Goal: Information Seeking & Learning: Learn about a topic

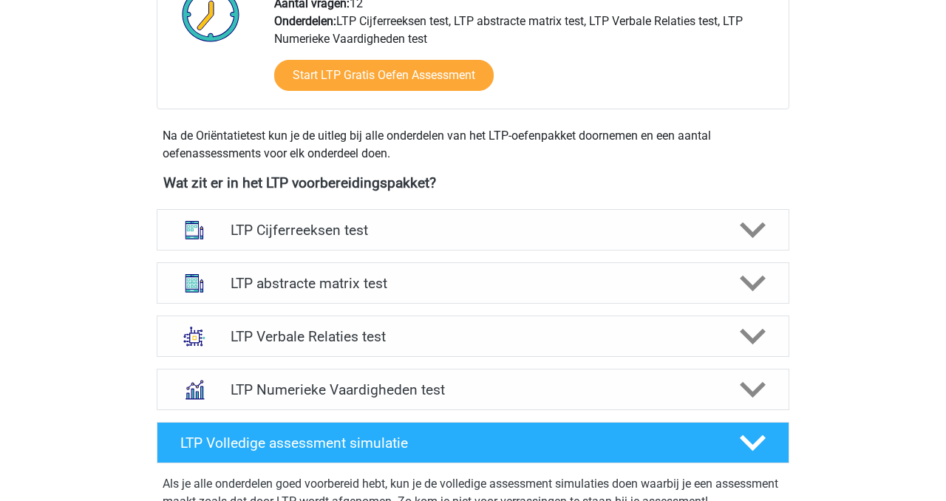
scroll to position [451, 0]
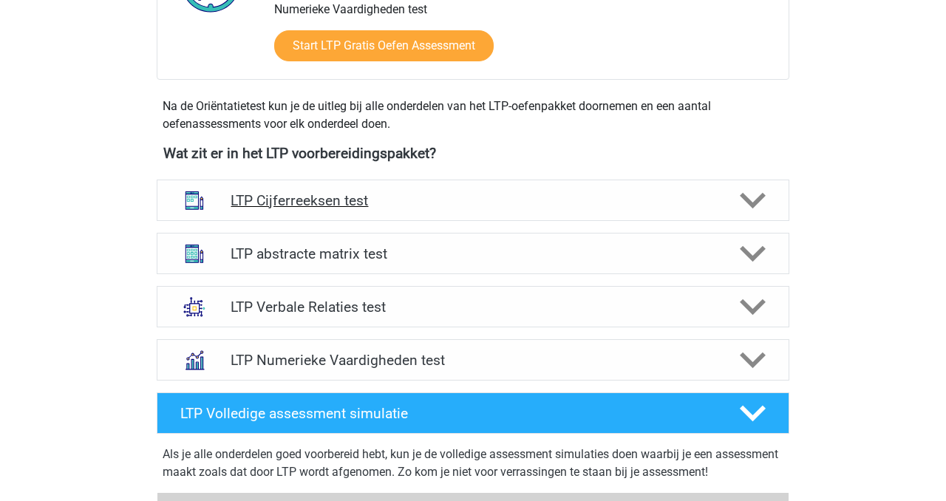
click at [461, 199] on h4 "LTP Cijferreeksen test" at bounding box center [473, 200] width 484 height 17
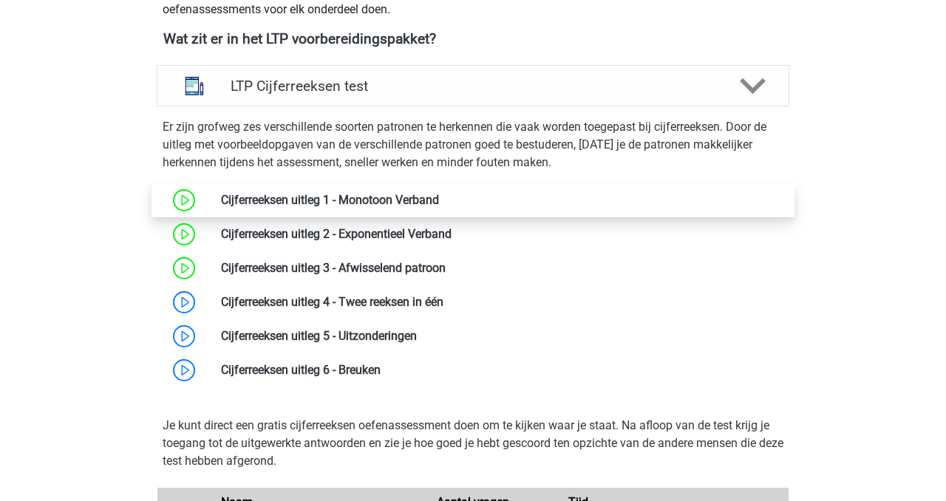
scroll to position [597, 0]
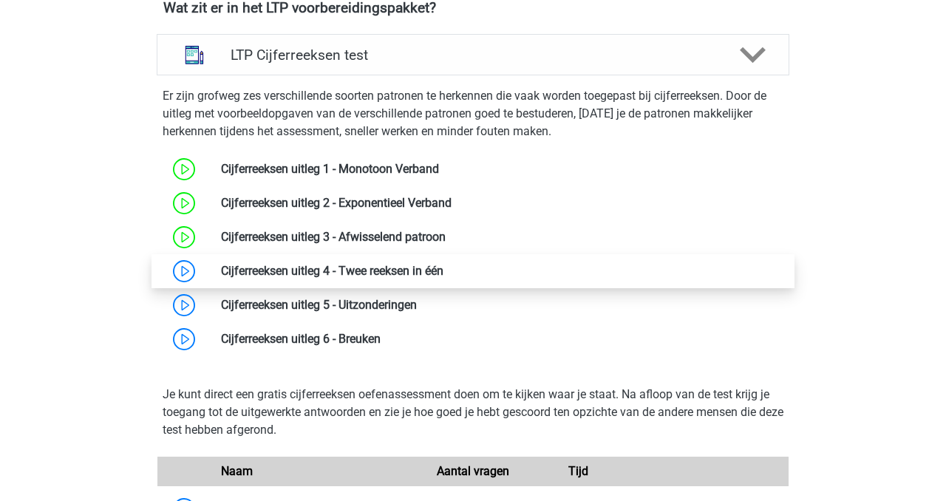
click at [444, 273] on link at bounding box center [444, 271] width 0 height 14
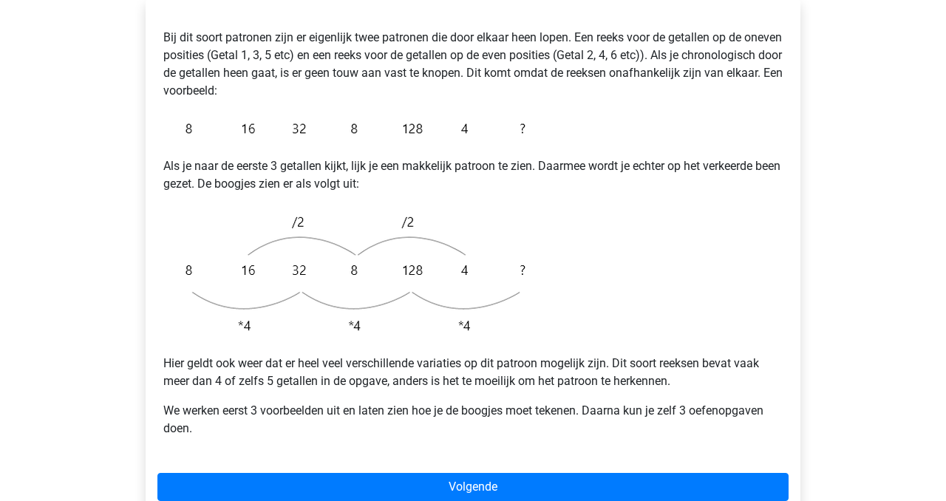
scroll to position [297, 0]
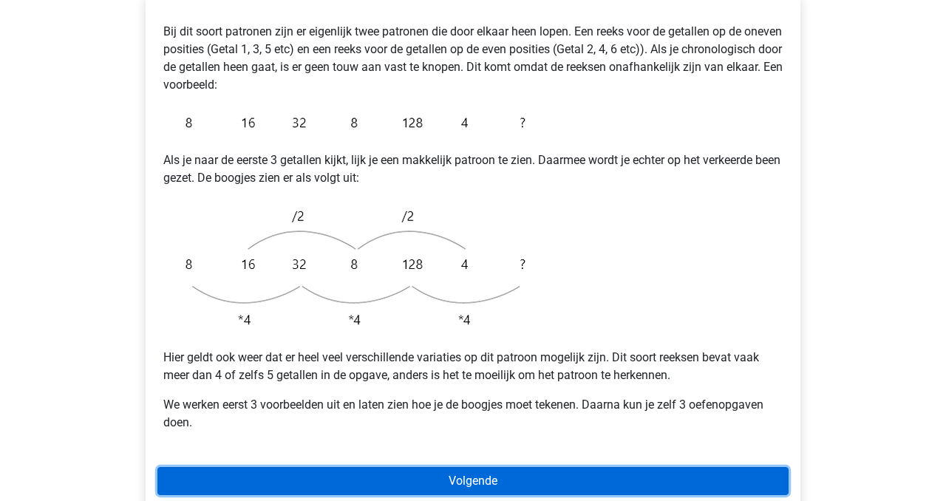
click at [501, 467] on link "Volgende" at bounding box center [473, 481] width 631 height 28
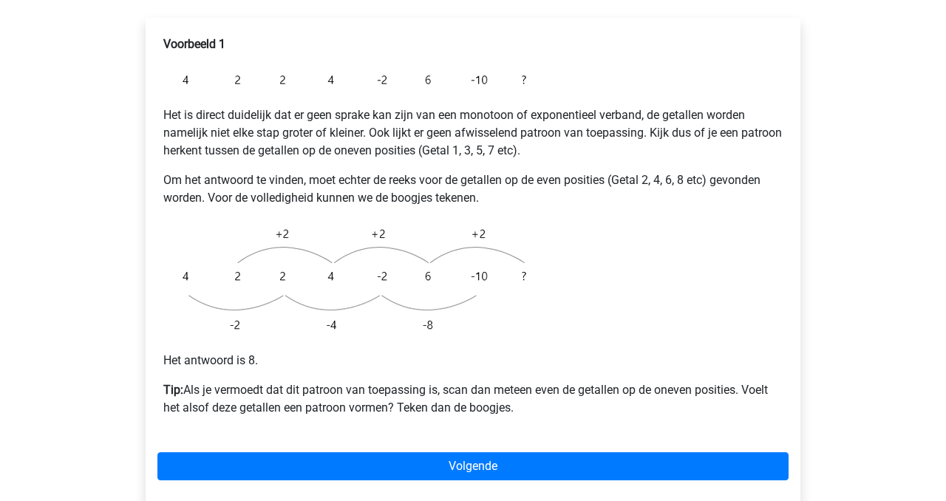
scroll to position [280, 0]
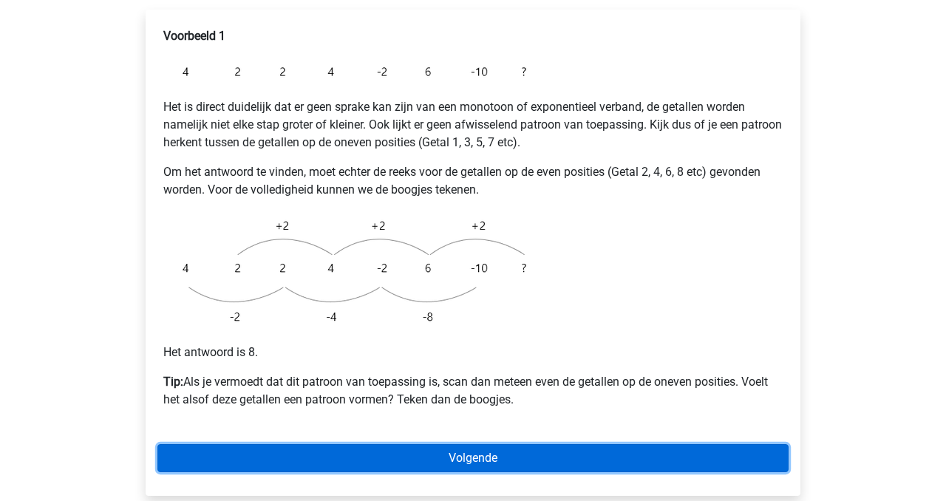
click at [467, 444] on link "Volgende" at bounding box center [473, 458] width 631 height 28
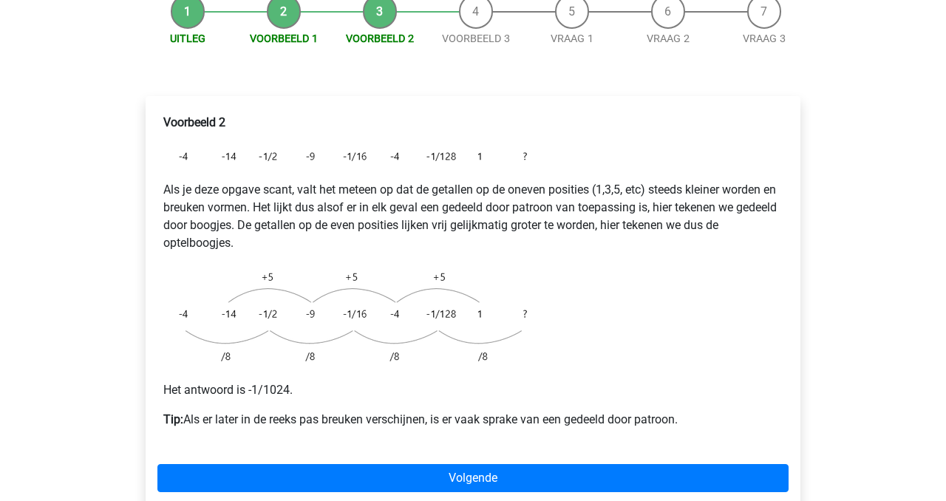
scroll to position [183, 0]
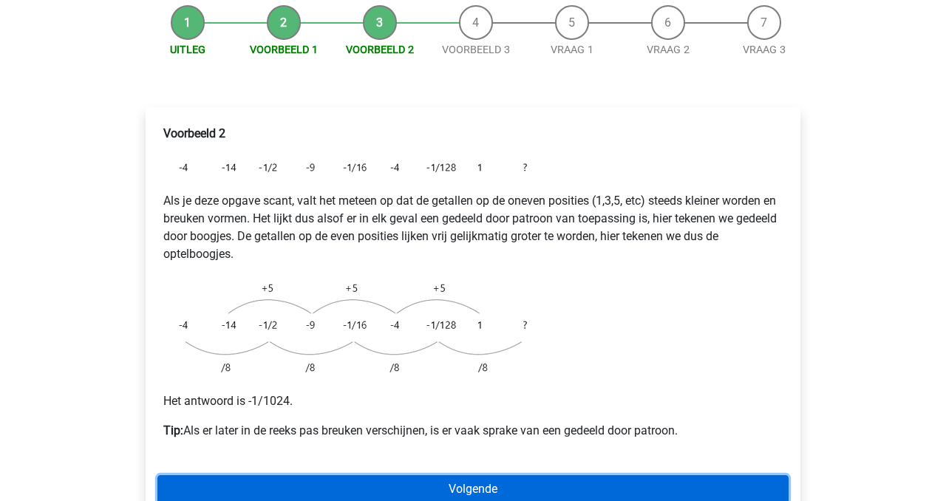
click at [526, 475] on link "Volgende" at bounding box center [473, 489] width 631 height 28
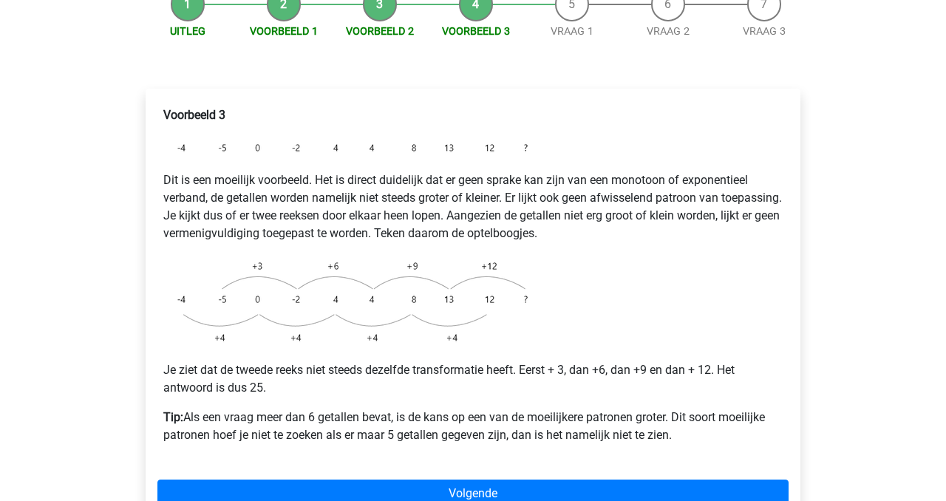
scroll to position [204, 0]
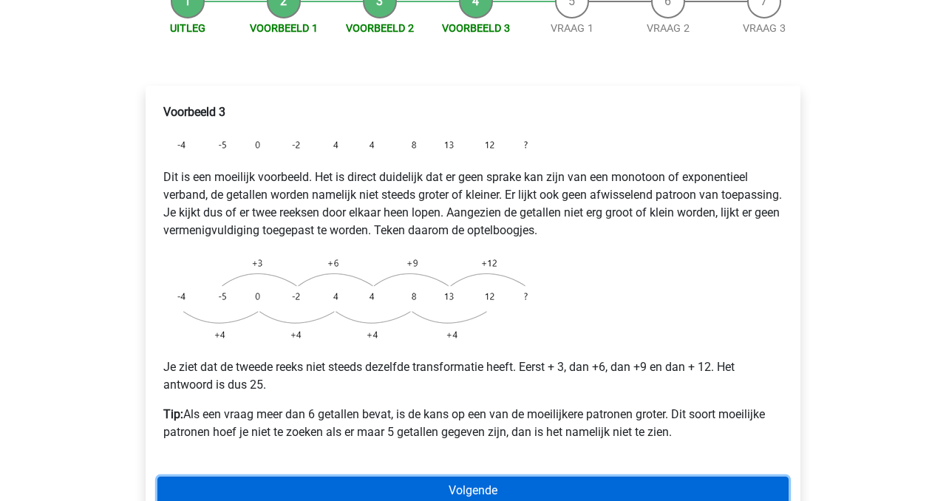
click at [492, 477] on link "Volgende" at bounding box center [473, 491] width 631 height 28
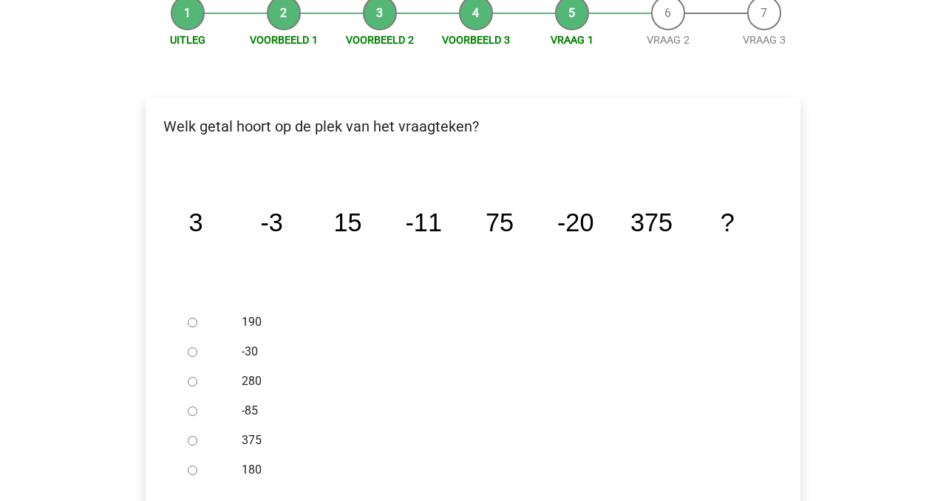
scroll to position [186, 0]
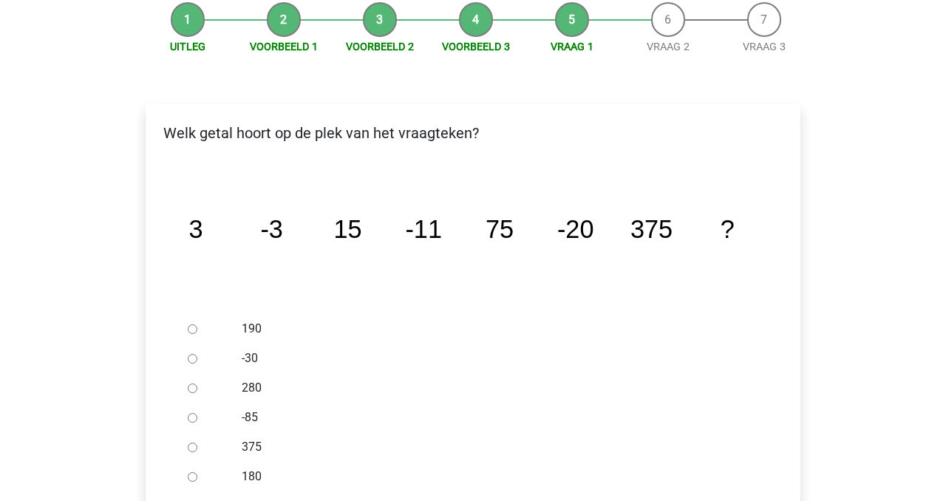
click at [250, 350] on label "-30" at bounding box center [498, 359] width 512 height 18
click at [197, 354] on input "-30" at bounding box center [193, 359] width 10 height 10
radio input "true"
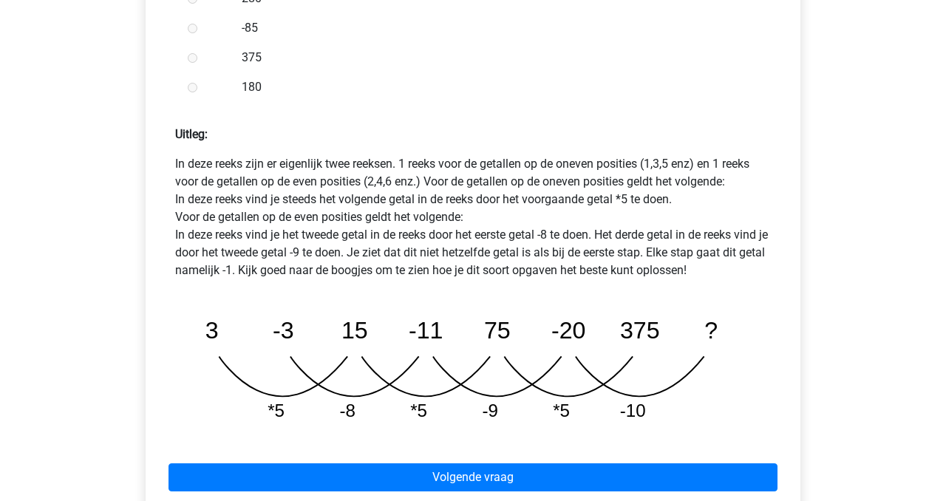
scroll to position [602, 0]
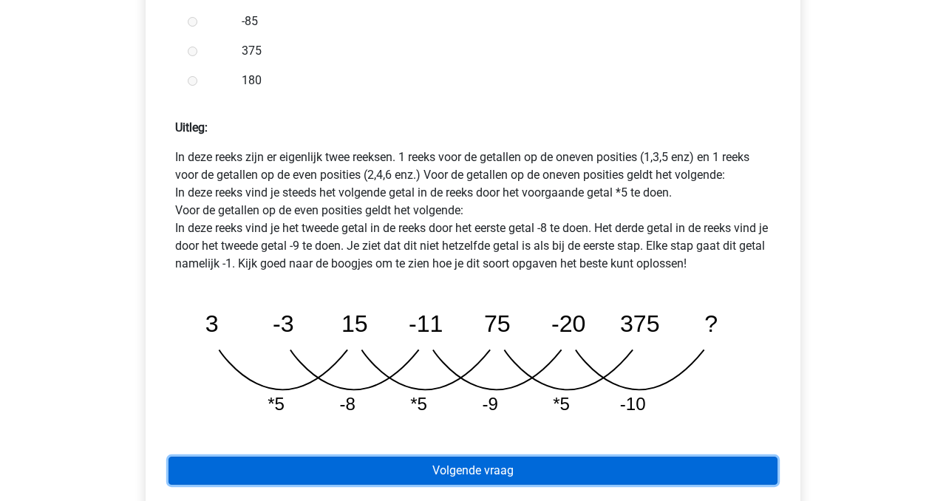
click at [387, 457] on link "Volgende vraag" at bounding box center [473, 471] width 609 height 28
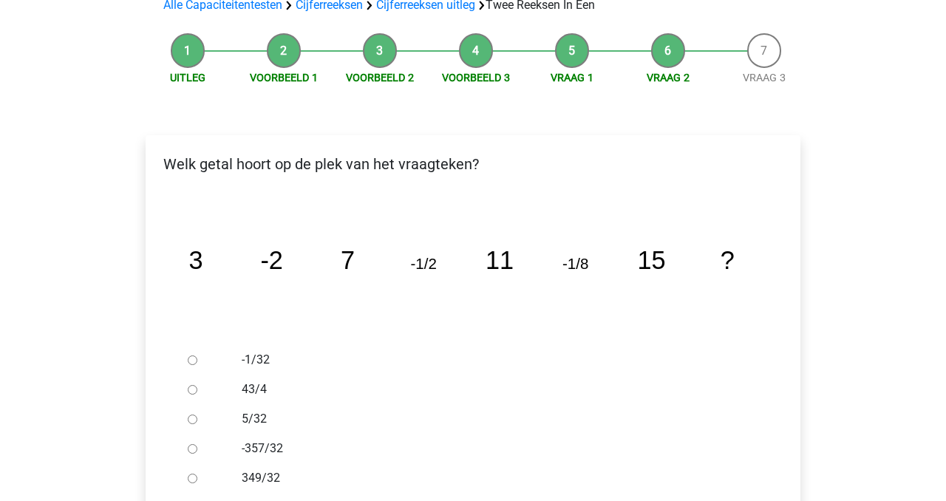
scroll to position [162, 0]
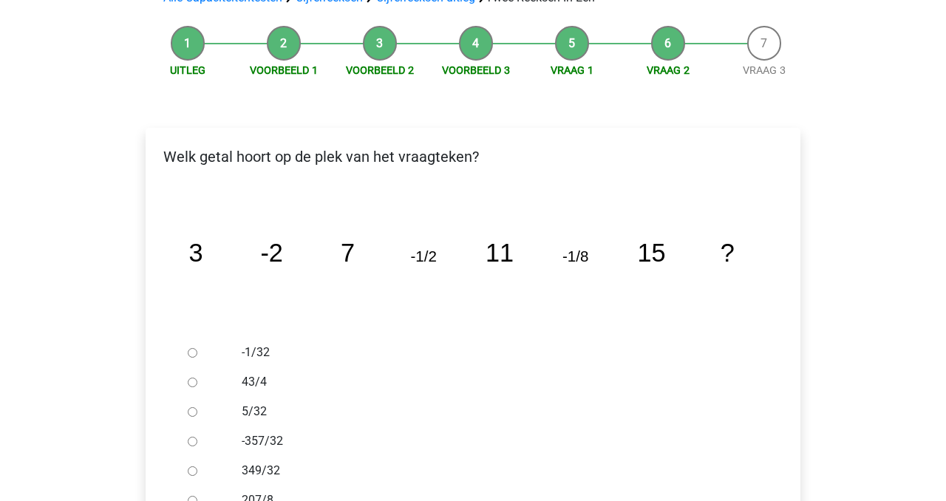
click at [246, 344] on label "-1/32" at bounding box center [498, 353] width 512 height 18
click at [197, 348] on input "-1/32" at bounding box center [193, 353] width 10 height 10
radio input "true"
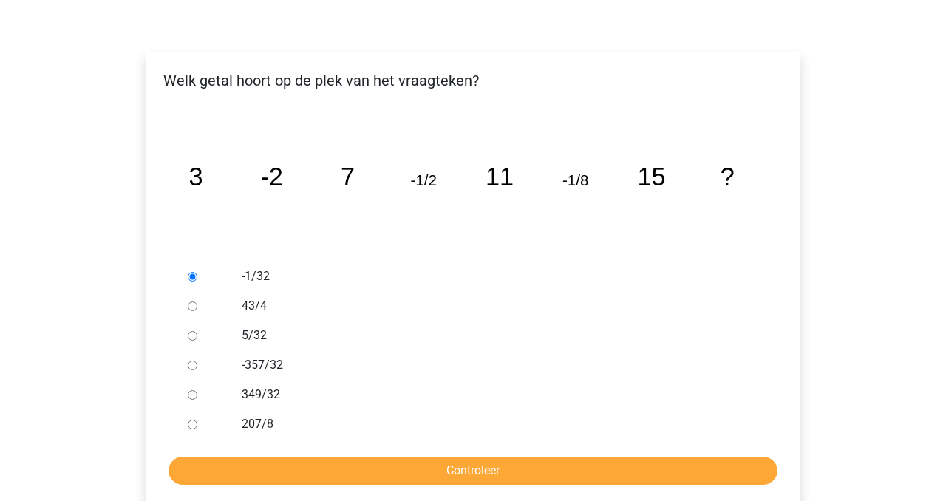
scroll to position [248, 0]
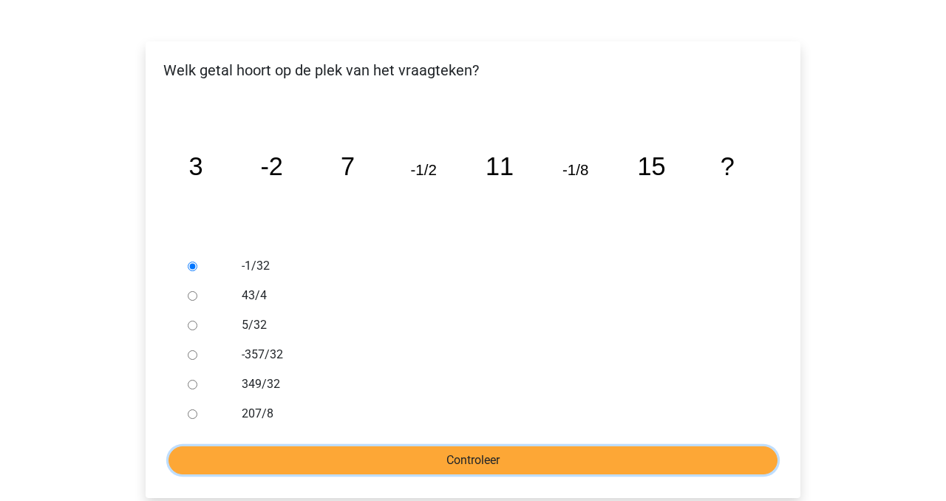
click at [305, 447] on input "Controleer" at bounding box center [473, 461] width 609 height 28
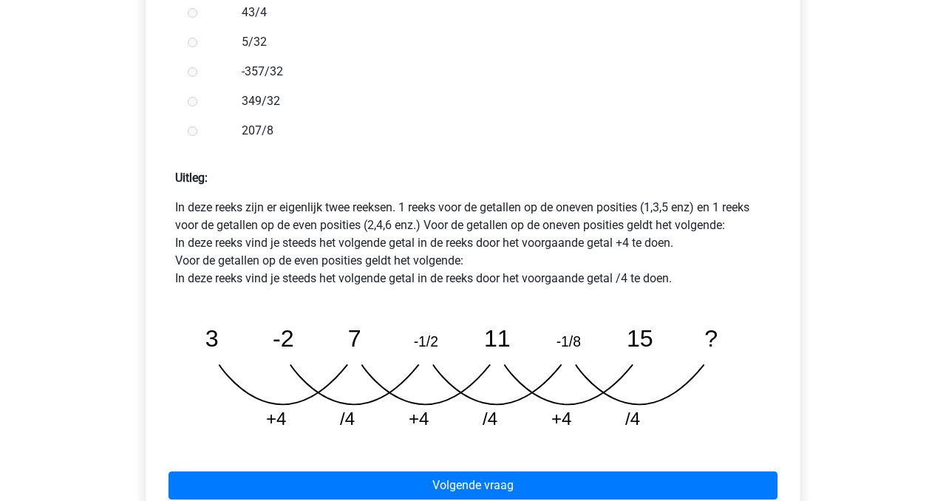
scroll to position [560, 0]
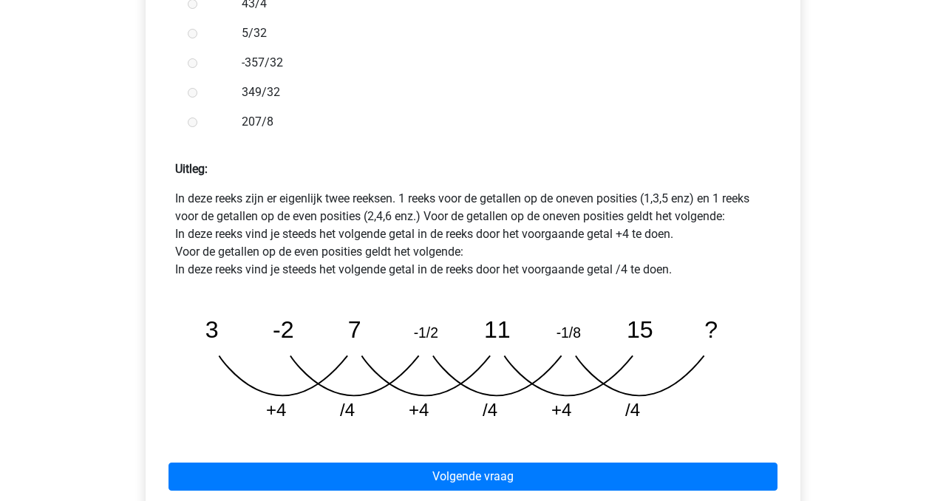
click at [582, 297] on icon "image/svg+xml 3 -2 7 -1/2 11 -1/8 15 ? +4 /4 +4 /4 +4 /4" at bounding box center [473, 362] width 572 height 143
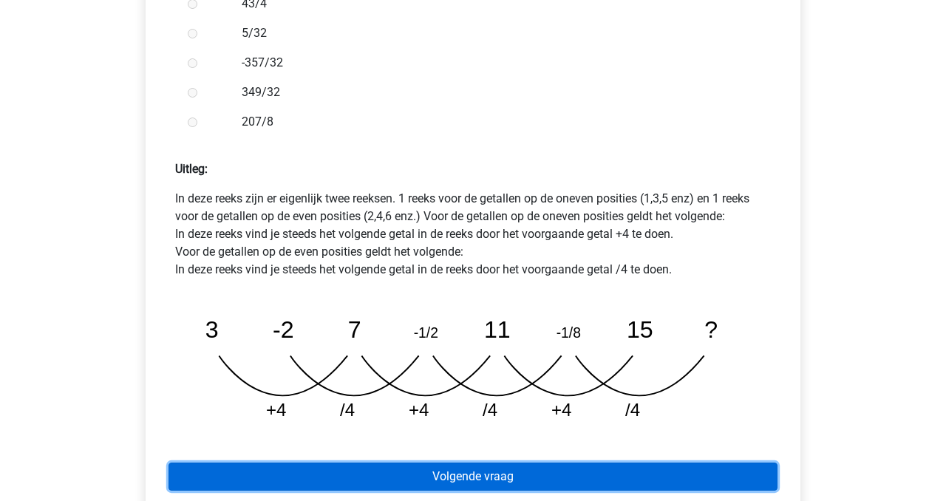
click at [478, 463] on link "Volgende vraag" at bounding box center [473, 477] width 609 height 28
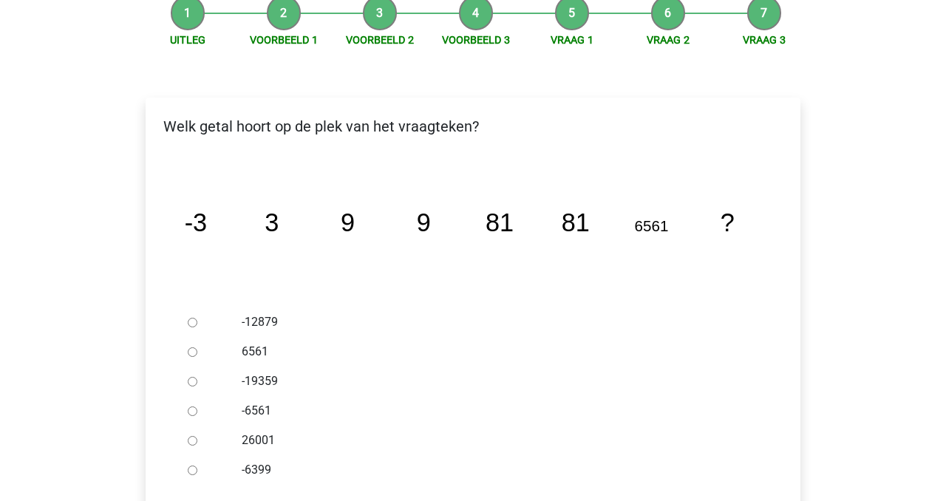
scroll to position [194, 0]
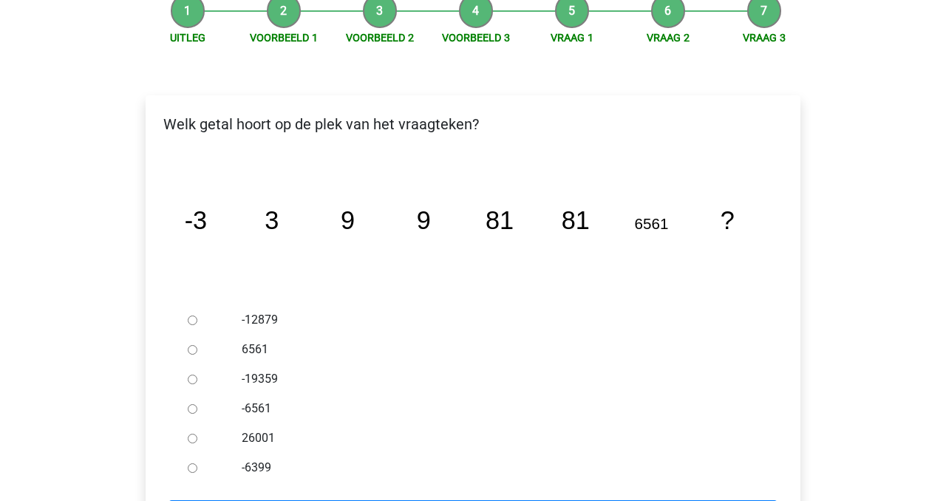
click at [262, 370] on label "-19359" at bounding box center [498, 379] width 512 height 18
click at [197, 375] on input "-19359" at bounding box center [193, 380] width 10 height 10
radio input "true"
click at [252, 430] on label "26001" at bounding box center [498, 439] width 512 height 18
click at [197, 434] on input "26001" at bounding box center [193, 439] width 10 height 10
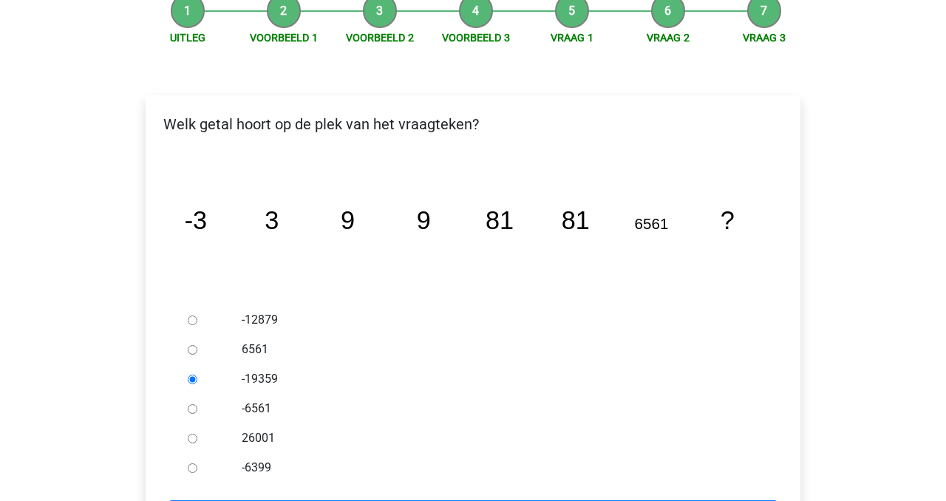
radio input "true"
click at [250, 341] on label "6561" at bounding box center [498, 350] width 512 height 18
click at [197, 345] on input "6561" at bounding box center [193, 350] width 10 height 10
radio input "true"
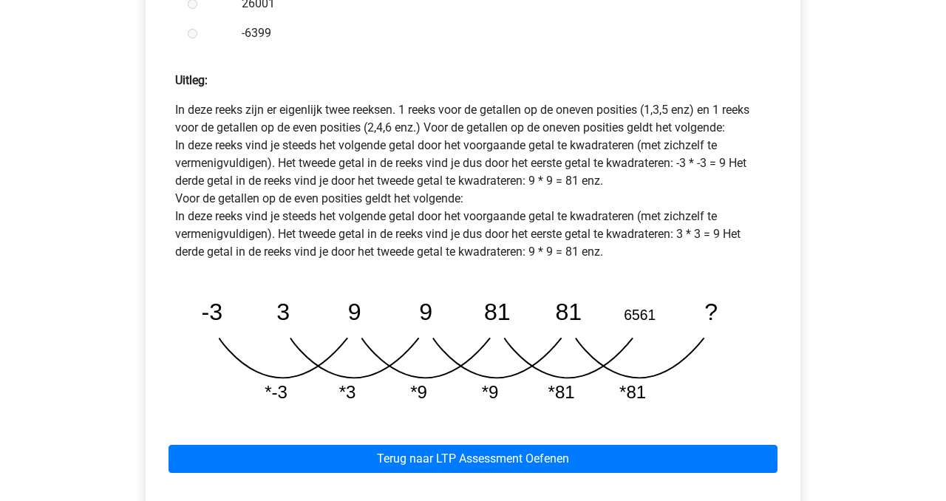
scroll to position [670, 0]
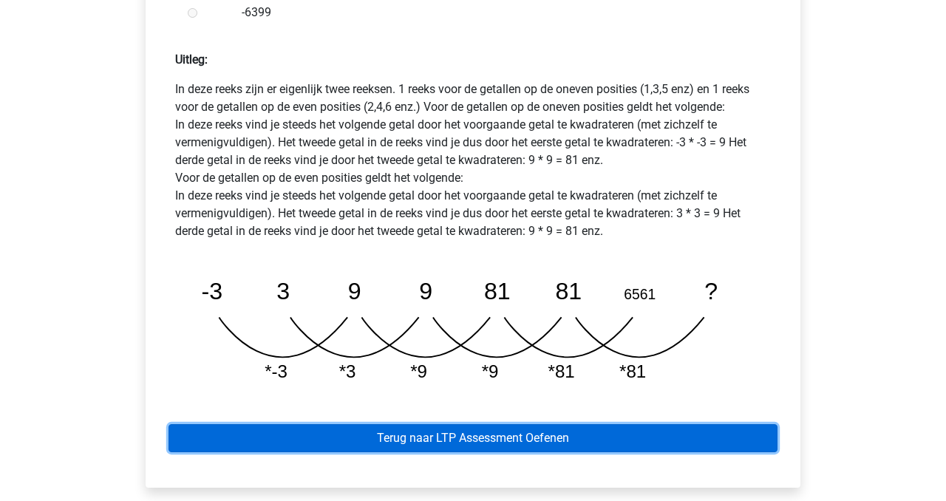
click at [509, 424] on link "Terug naar LTP Assessment Oefenen" at bounding box center [473, 438] width 609 height 28
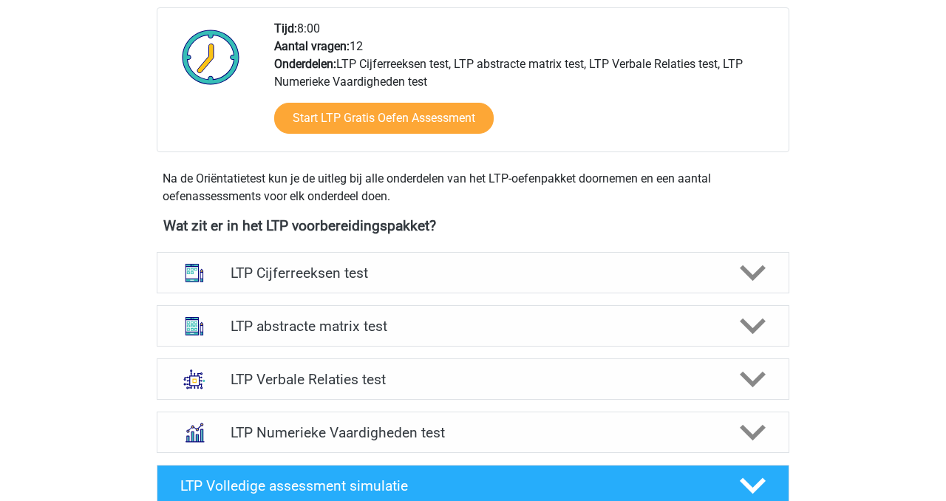
scroll to position [380, 0]
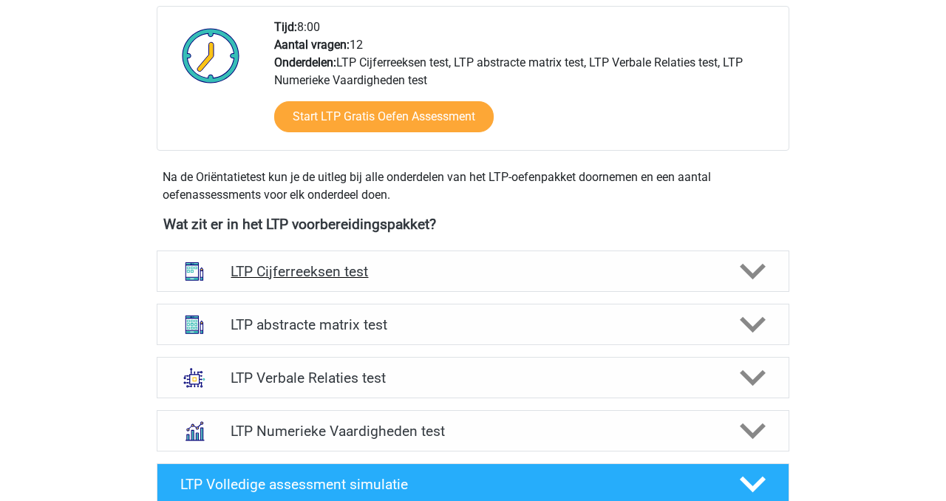
click at [427, 270] on h4 "LTP Cijferreeksen test" at bounding box center [473, 271] width 484 height 17
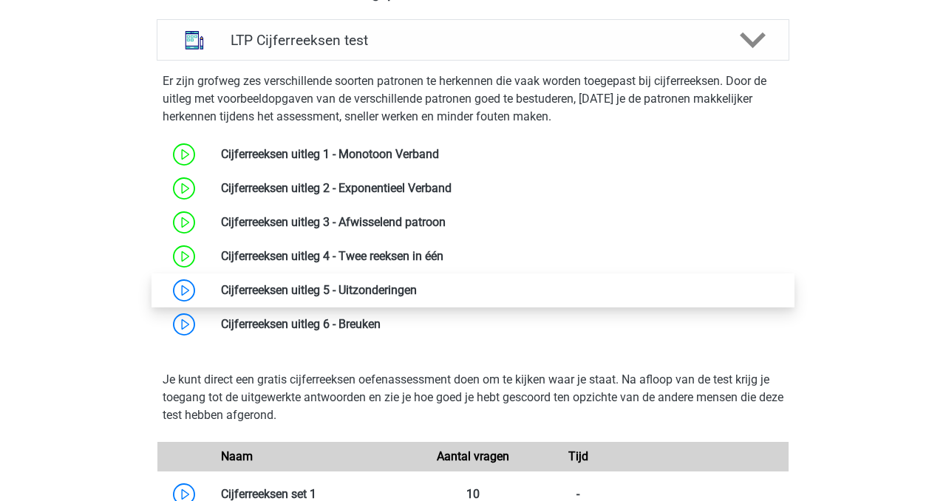
scroll to position [617, 0]
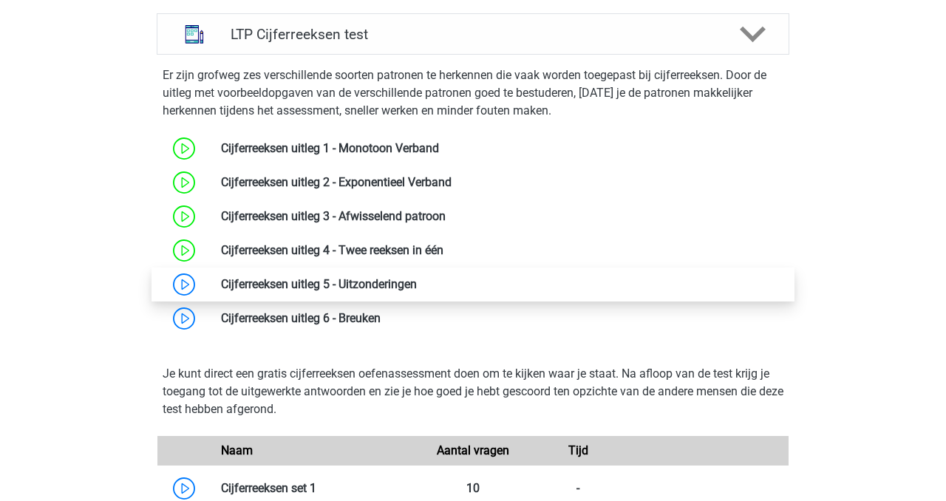
click at [417, 281] on link at bounding box center [417, 284] width 0 height 14
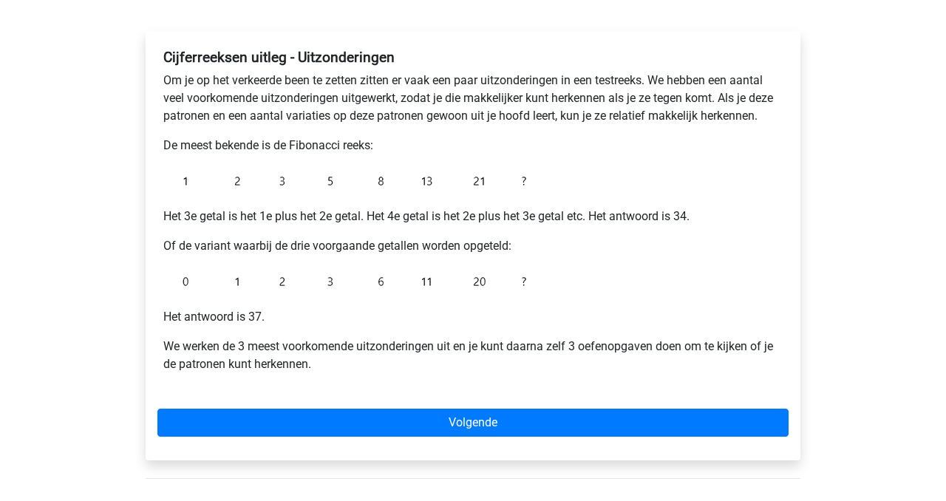
scroll to position [224, 0]
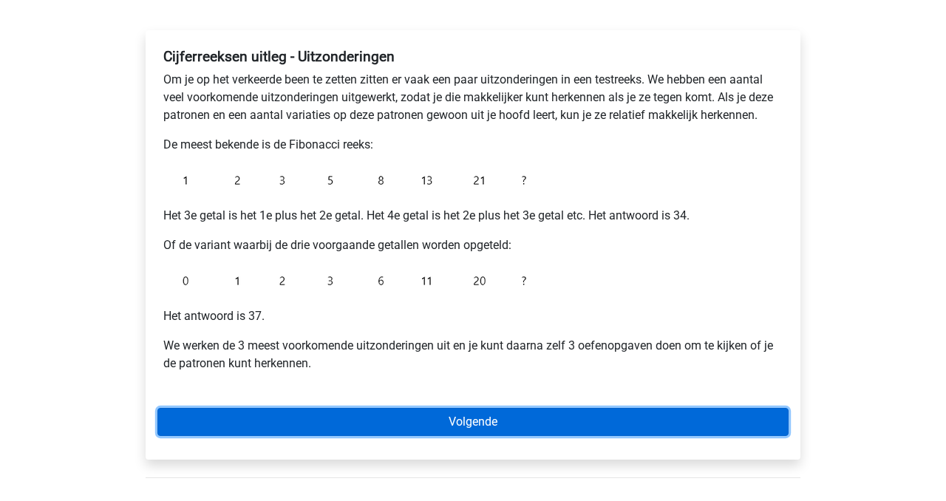
click at [427, 419] on link "Volgende" at bounding box center [473, 422] width 631 height 28
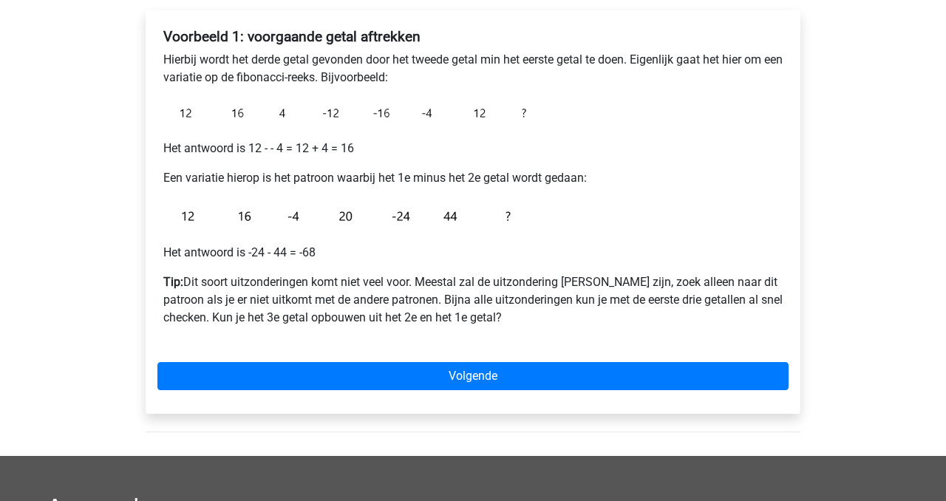
scroll to position [245, 0]
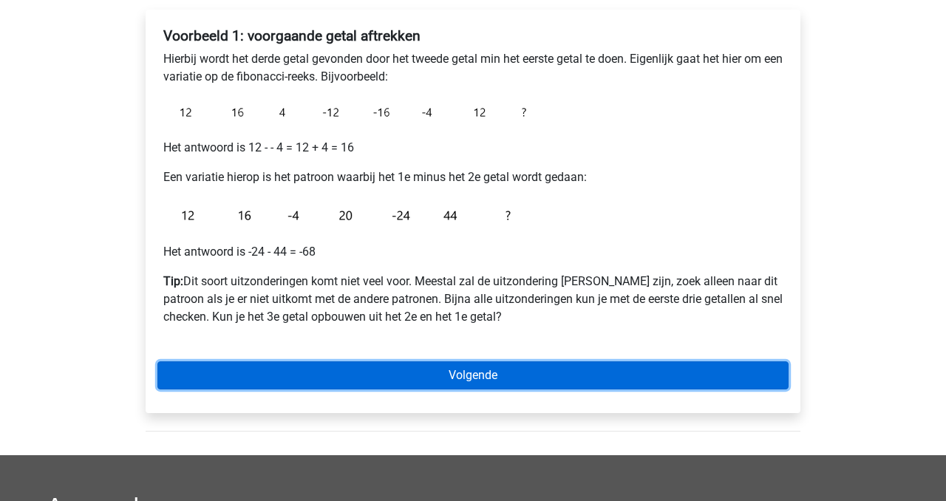
click at [464, 381] on link "Volgende" at bounding box center [473, 376] width 631 height 28
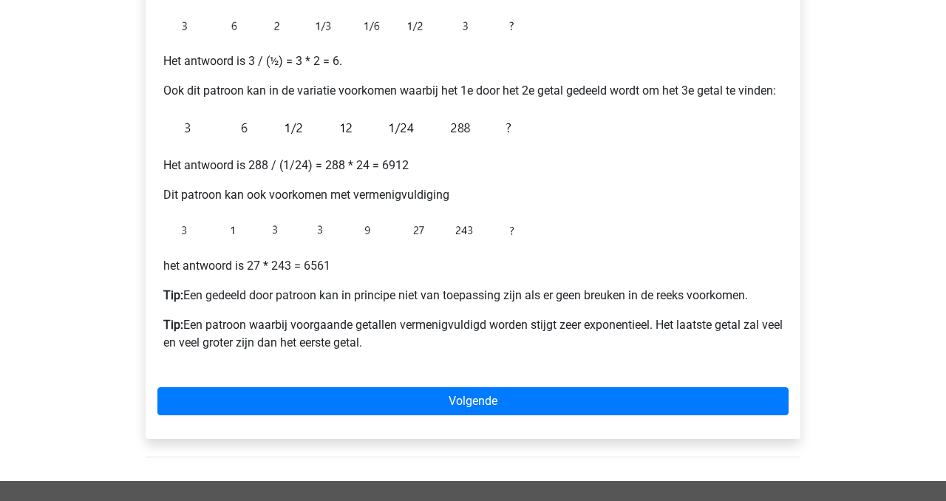
scroll to position [323, 0]
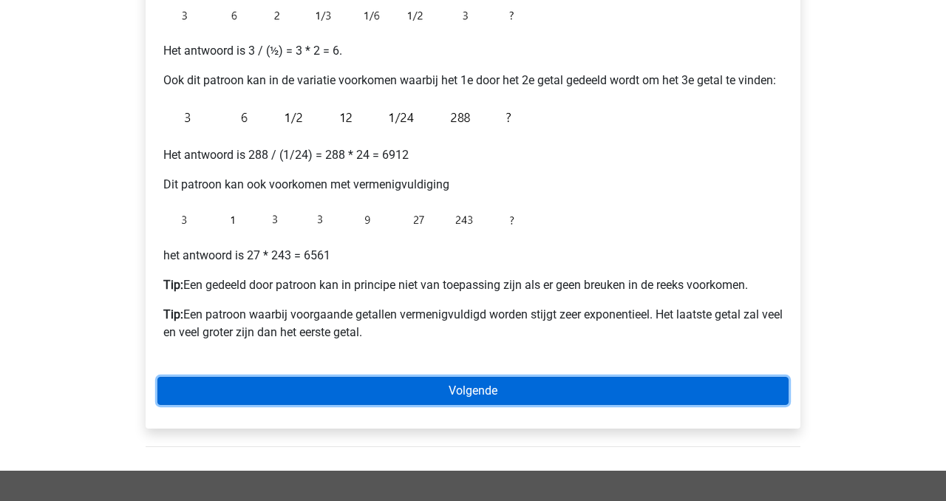
click at [524, 389] on link "Volgende" at bounding box center [473, 391] width 631 height 28
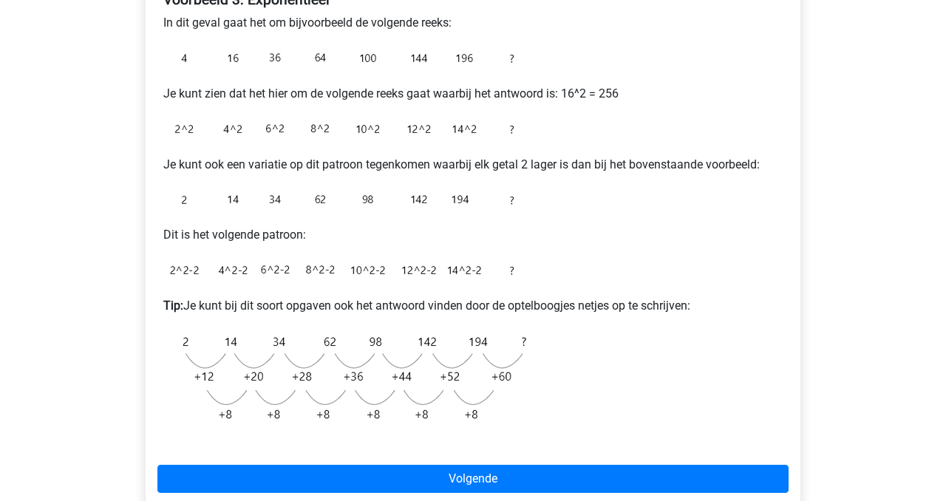
scroll to position [302, 0]
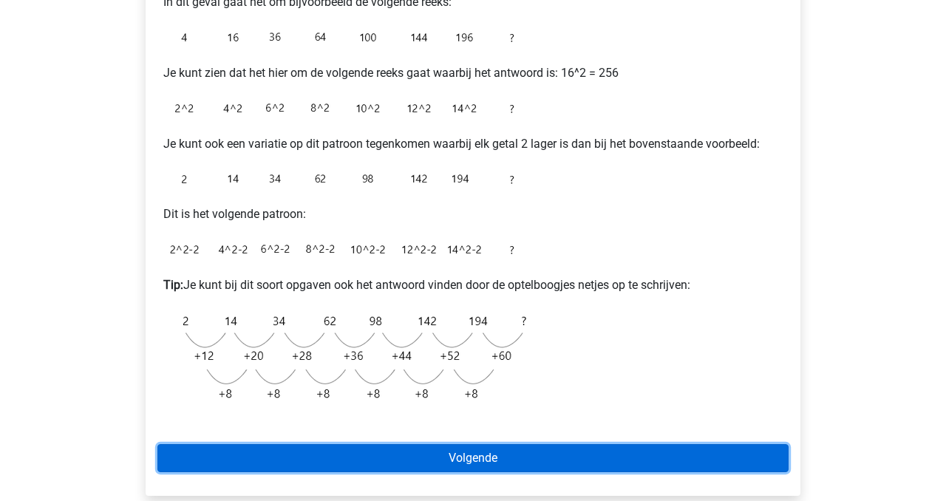
click at [421, 453] on link "Volgende" at bounding box center [473, 458] width 631 height 28
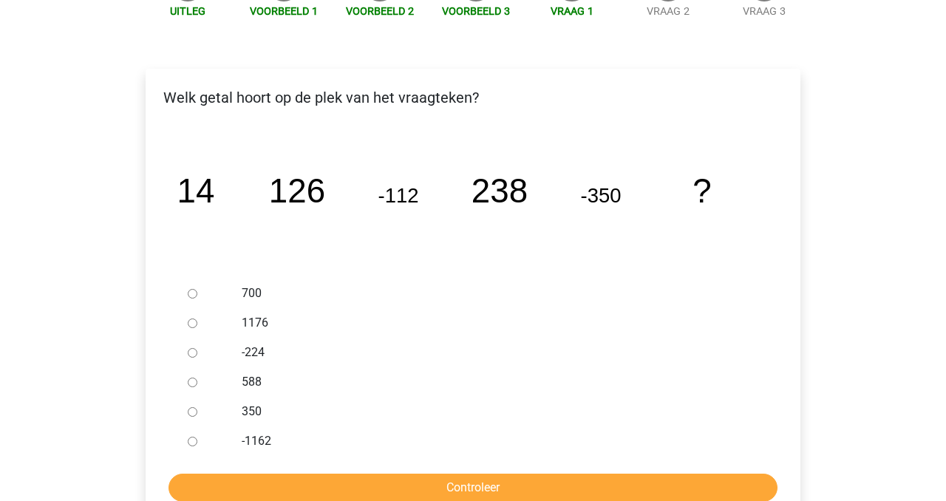
scroll to position [189, 0]
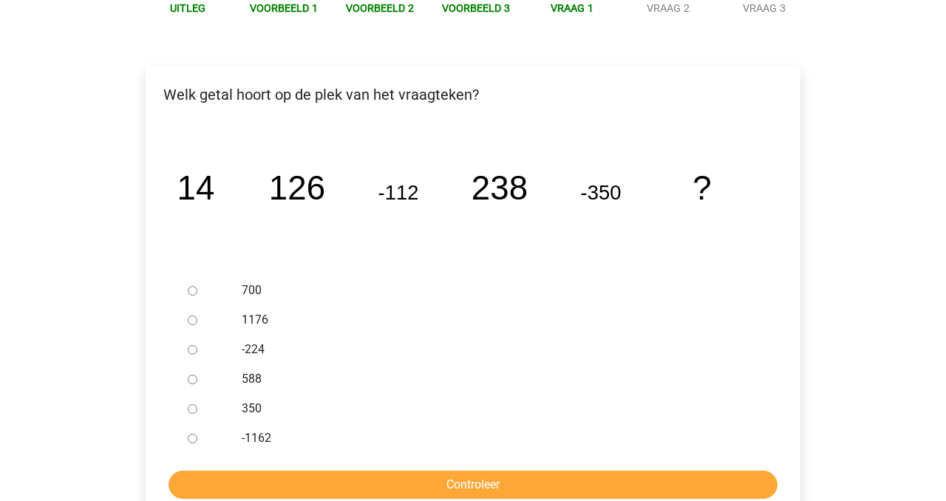
click at [245, 378] on label "588" at bounding box center [498, 379] width 512 height 18
click at [197, 378] on input "588" at bounding box center [193, 380] width 10 height 10
radio input "true"
click at [348, 467] on form "700 1176 -224 588 350 -1162 Controleer" at bounding box center [473, 387] width 631 height 223
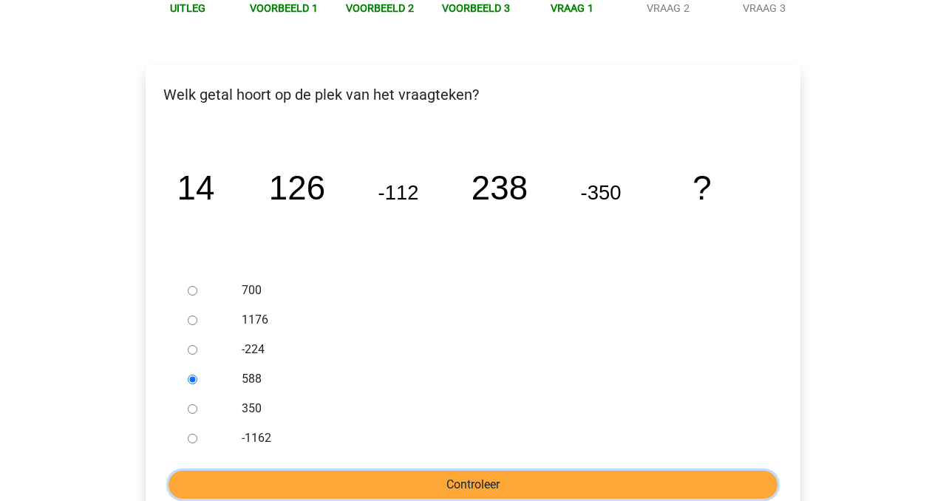
click at [360, 490] on input "Controleer" at bounding box center [473, 485] width 609 height 28
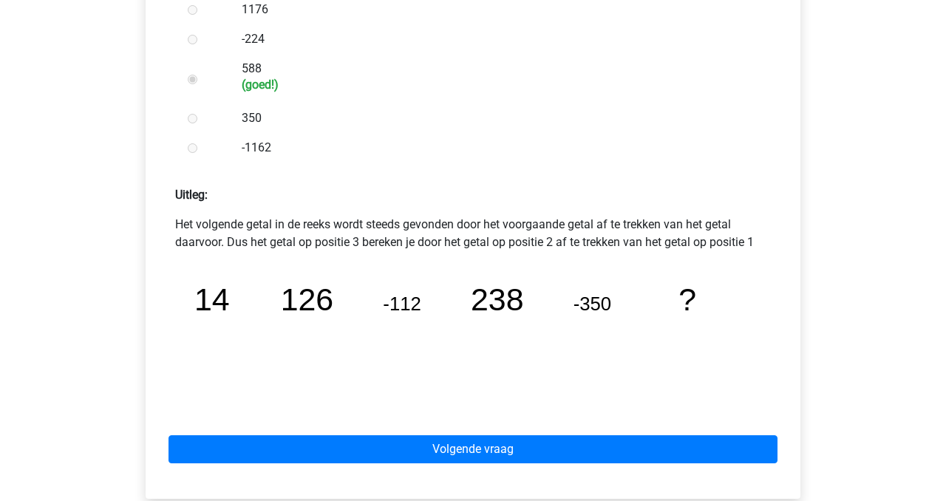
scroll to position [498, 0]
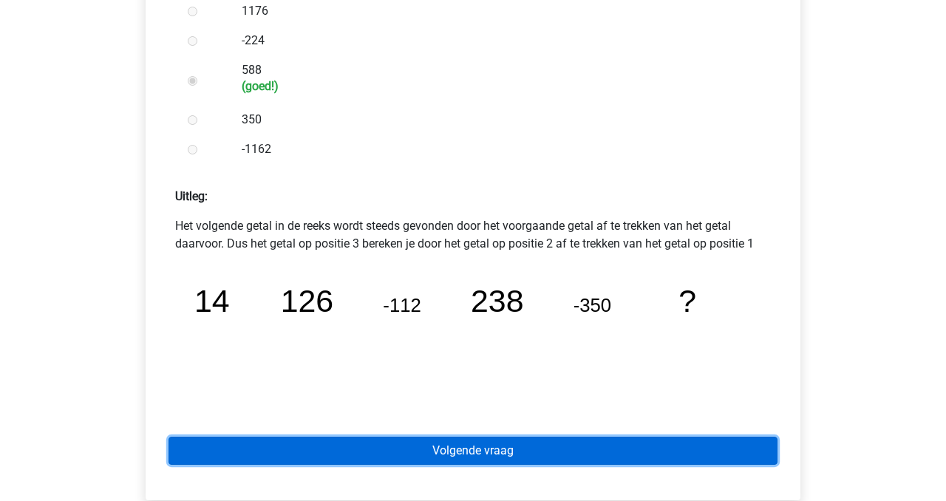
click at [394, 443] on link "Volgende vraag" at bounding box center [473, 451] width 609 height 28
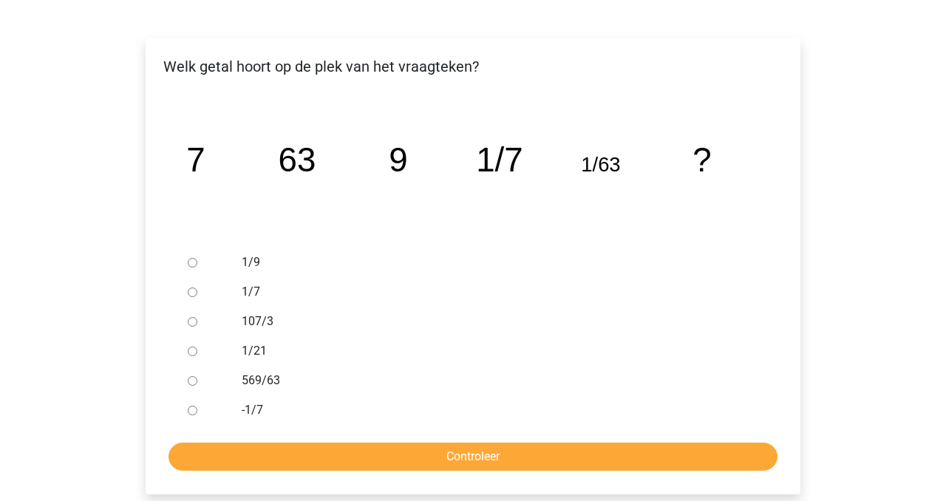
scroll to position [219, 0]
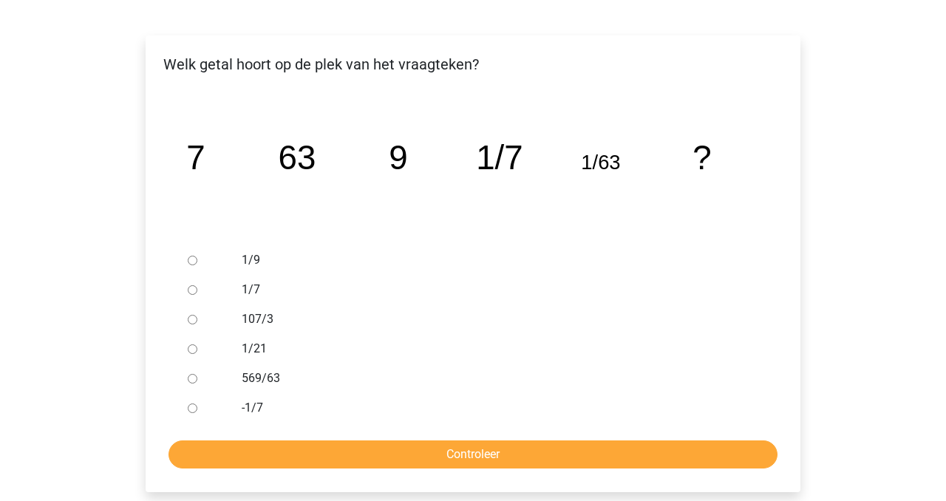
click at [192, 287] on input "1/7" at bounding box center [193, 290] width 10 height 10
radio input "true"
click at [192, 287] on input "1/7" at bounding box center [193, 290] width 10 height 10
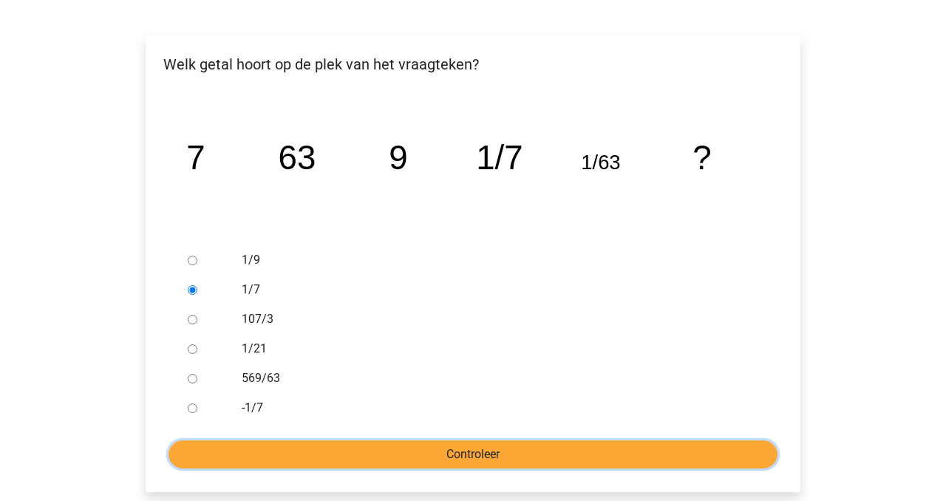
click at [328, 448] on input "Controleer" at bounding box center [473, 455] width 609 height 28
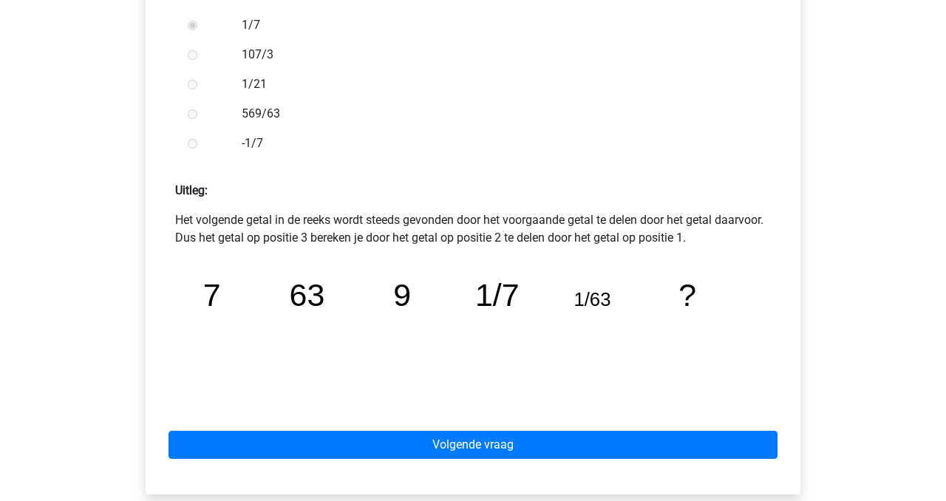
scroll to position [495, 0]
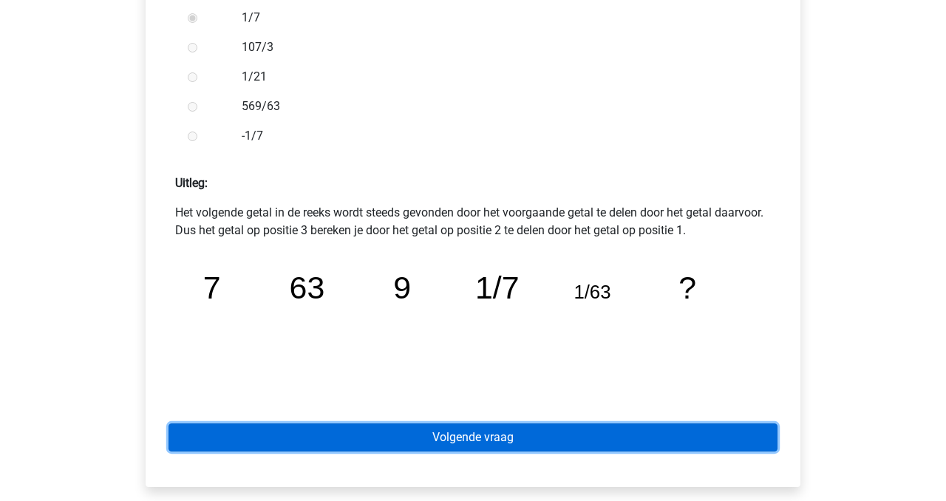
click at [517, 443] on link "Volgende vraag" at bounding box center [473, 438] width 609 height 28
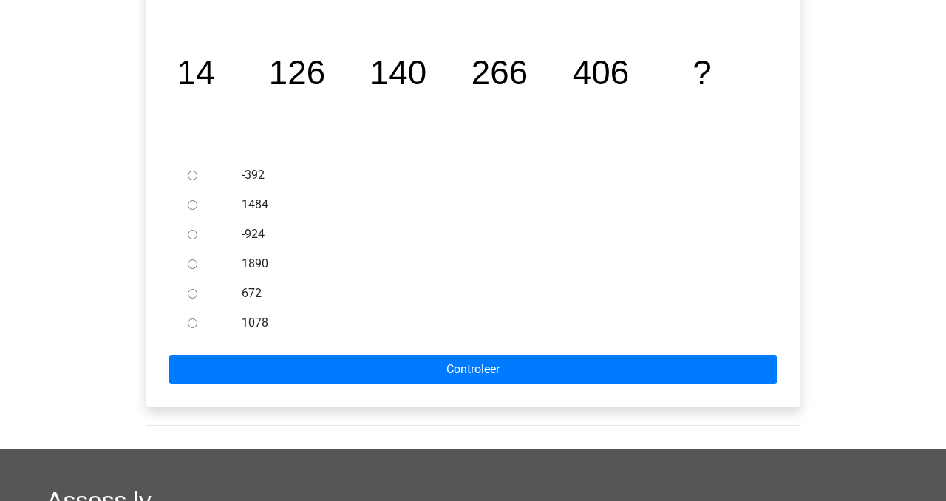
scroll to position [300, 0]
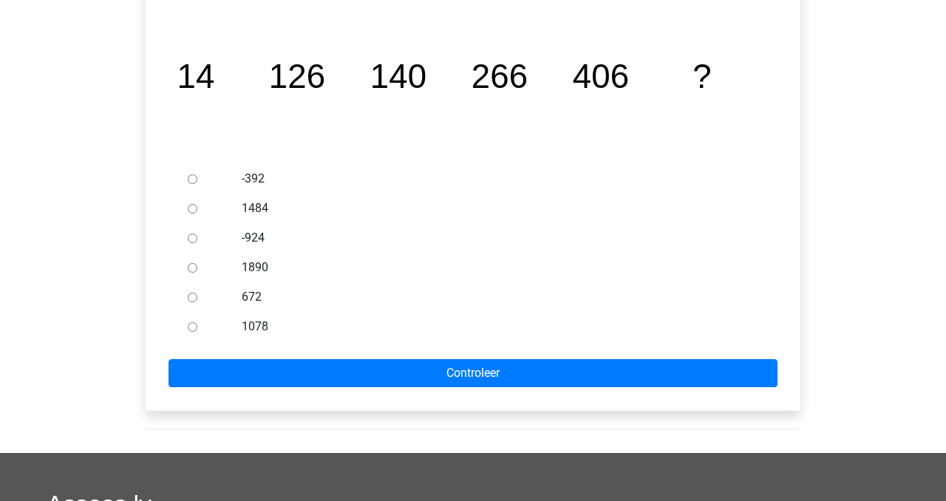
click at [244, 294] on label "672" at bounding box center [498, 297] width 512 height 18
click at [197, 294] on input "672" at bounding box center [193, 298] width 10 height 10
radio input "true"
click at [304, 348] on form "-392 1484 -924 1890 672 1078 Controleer" at bounding box center [473, 275] width 631 height 223
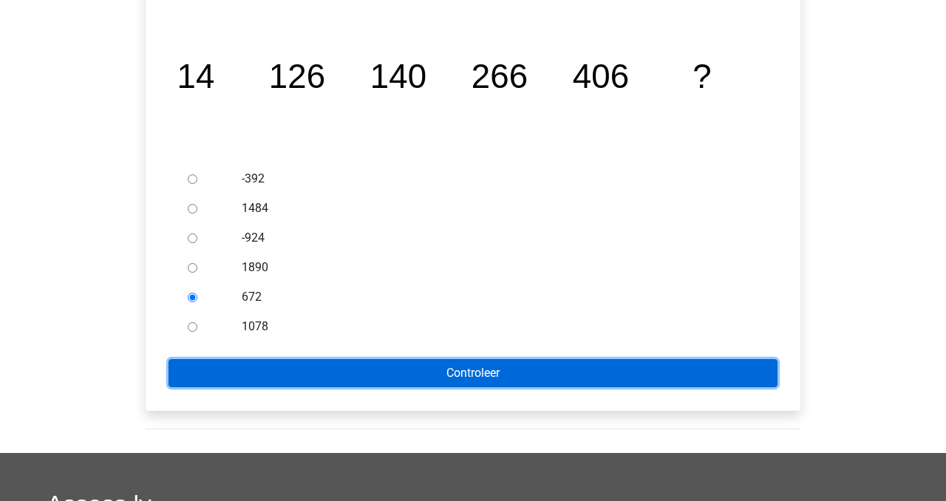
click at [304, 372] on input "Controleer" at bounding box center [473, 373] width 609 height 28
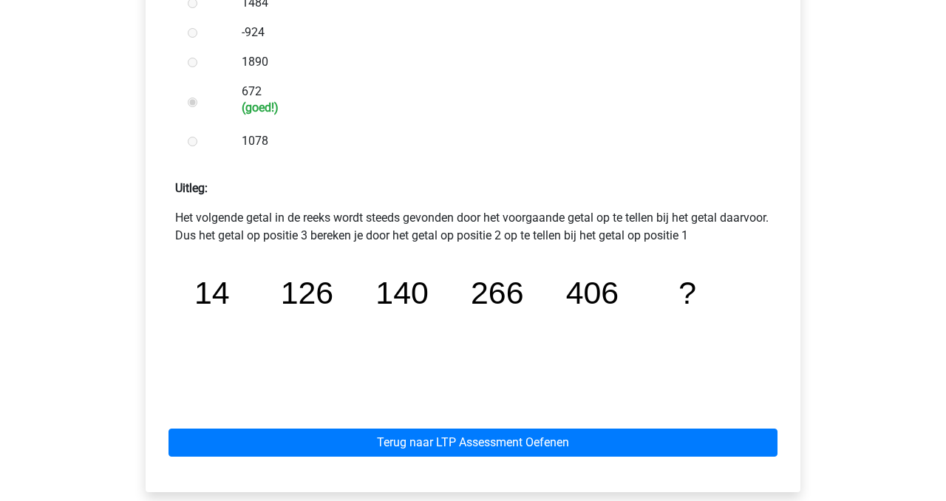
scroll to position [507, 0]
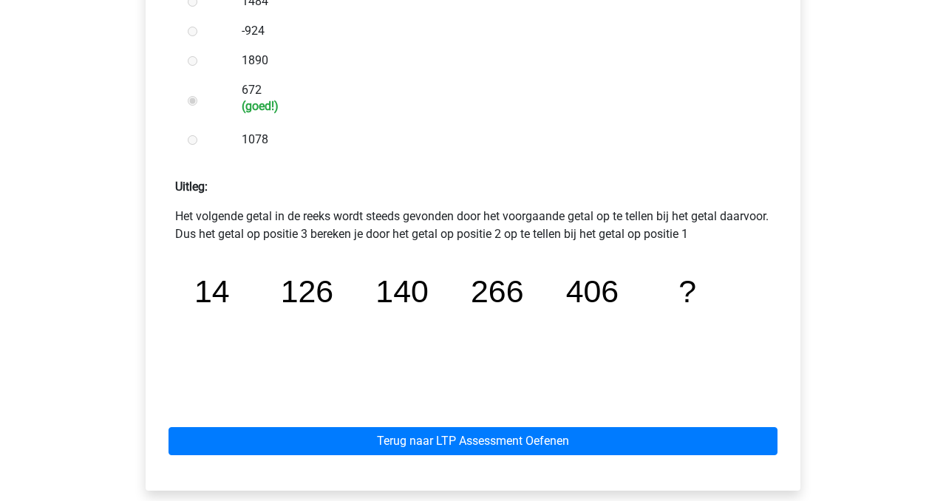
click at [453, 456] on div "Terug naar LTP Assessment Oefenen" at bounding box center [473, 438] width 631 height 81
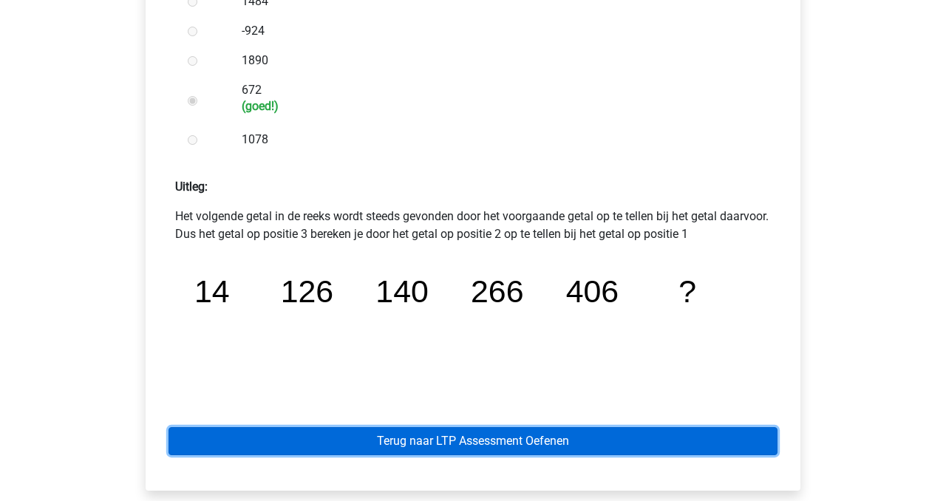
click at [434, 442] on link "Terug naar LTP Assessment Oefenen" at bounding box center [473, 441] width 609 height 28
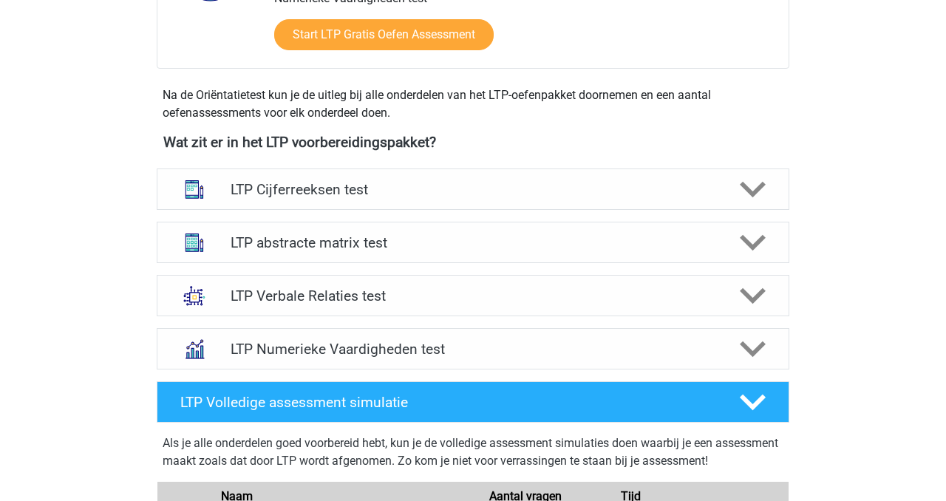
scroll to position [537, 0]
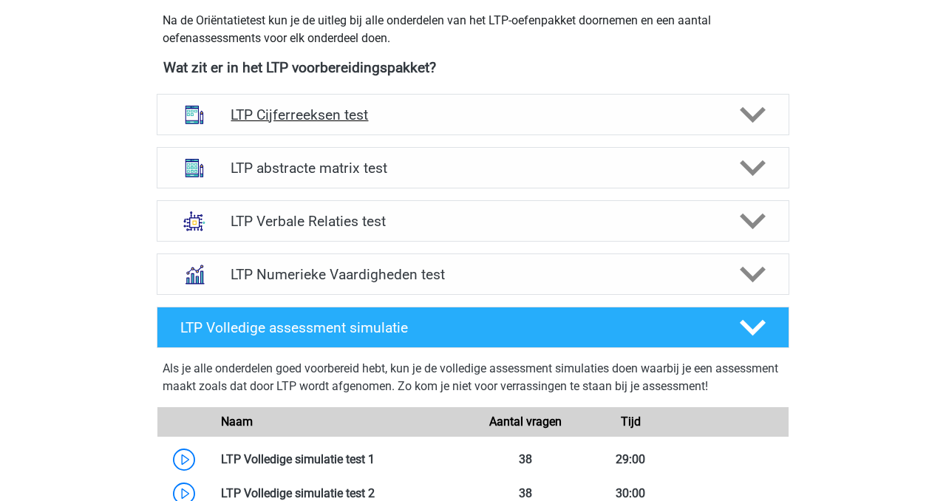
click at [398, 106] on h4 "LTP Cijferreeksen test" at bounding box center [473, 114] width 484 height 17
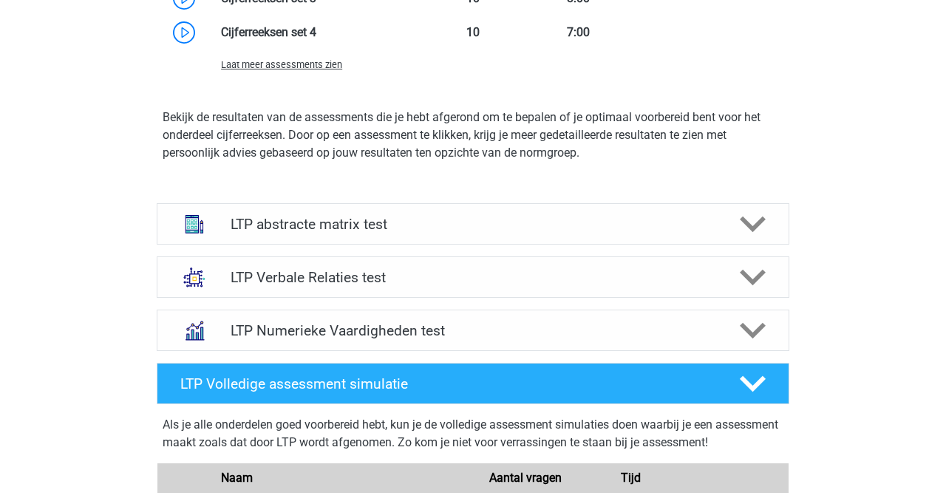
scroll to position [1319, 0]
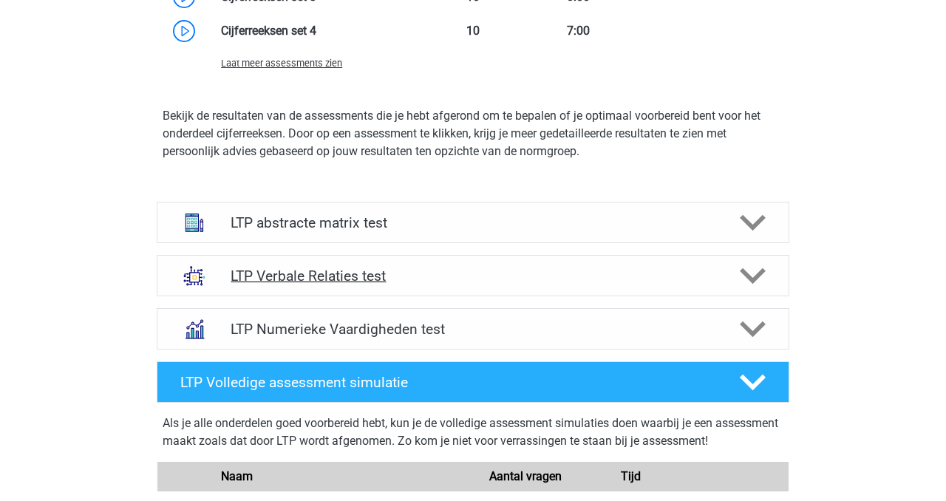
click at [438, 268] on h4 "LTP Verbale Relaties test" at bounding box center [473, 276] width 484 height 17
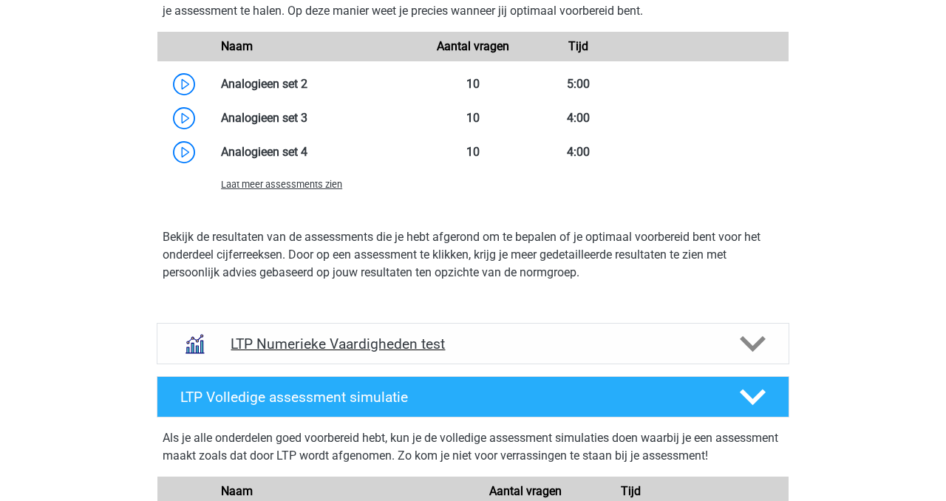
click at [422, 346] on h4 "LTP Numerieke Vaardigheden test" at bounding box center [473, 344] width 484 height 17
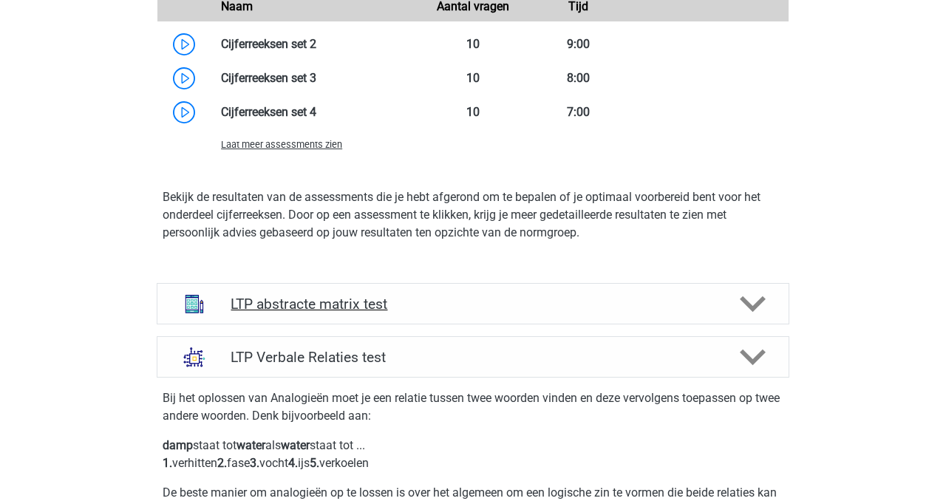
click at [421, 307] on h4 "LTP abstracte matrix test" at bounding box center [473, 304] width 484 height 17
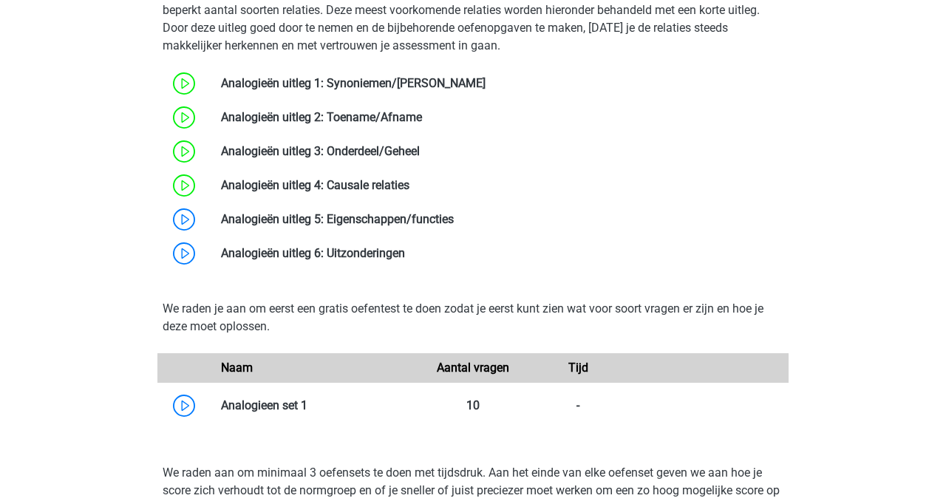
scroll to position [2649, 0]
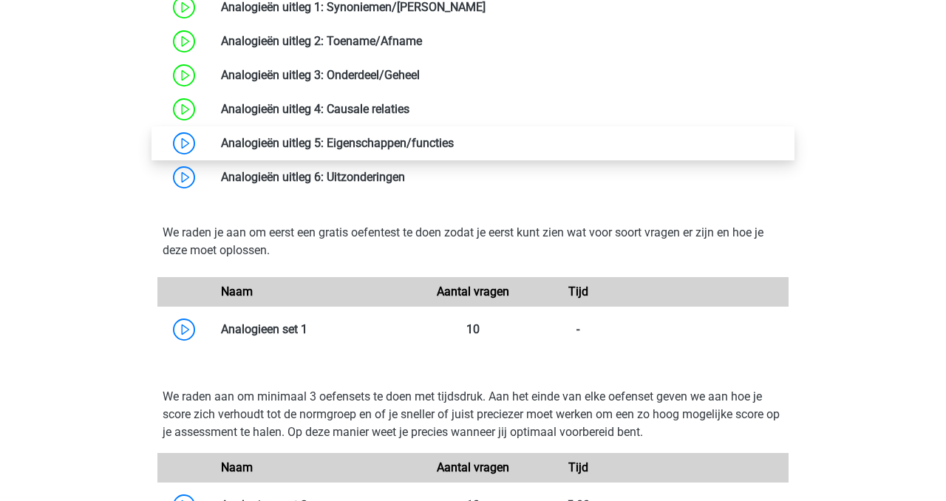
click at [454, 148] on link at bounding box center [454, 143] width 0 height 14
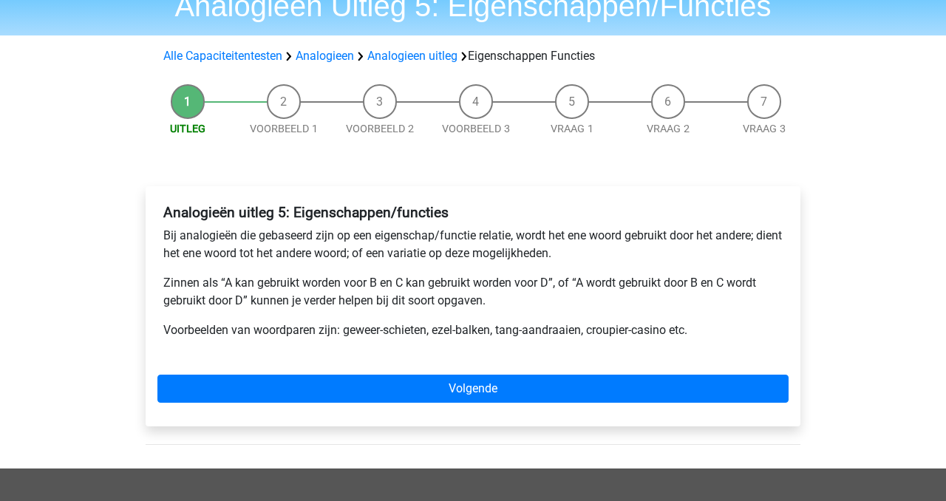
scroll to position [112, 0]
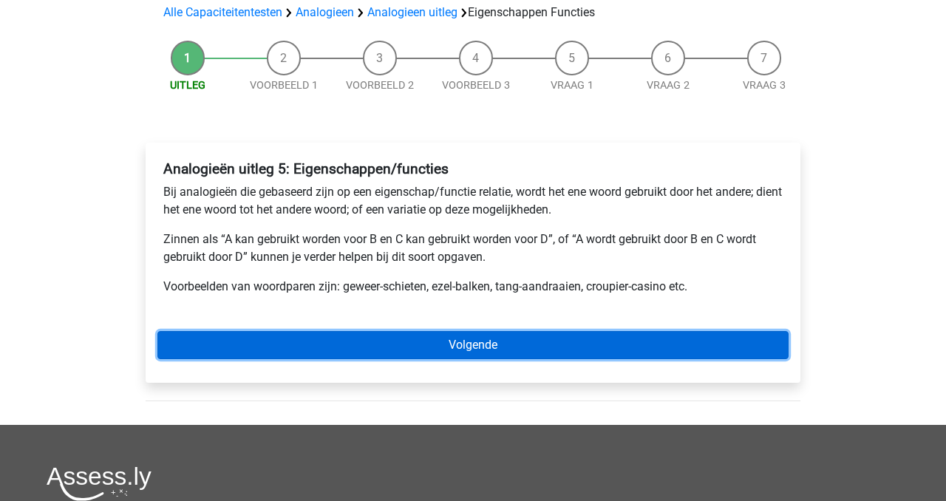
click at [512, 354] on link "Volgende" at bounding box center [473, 345] width 631 height 28
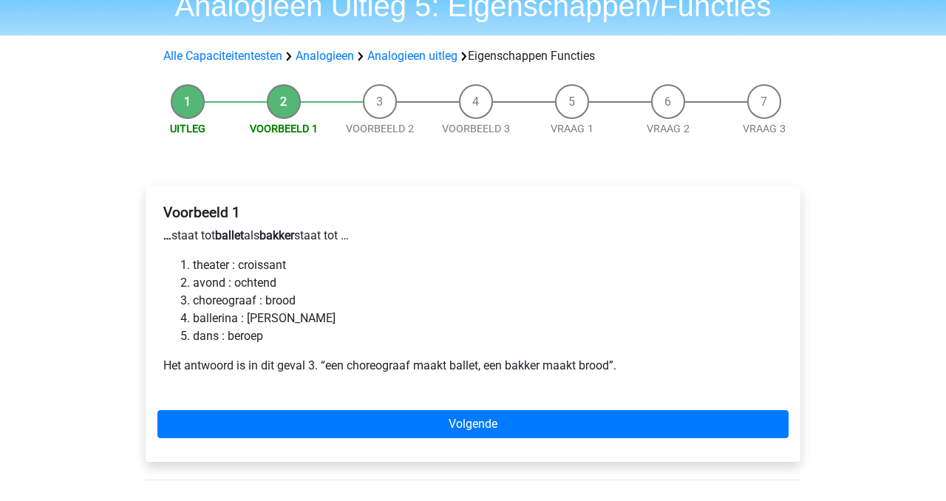
scroll to position [69, 0]
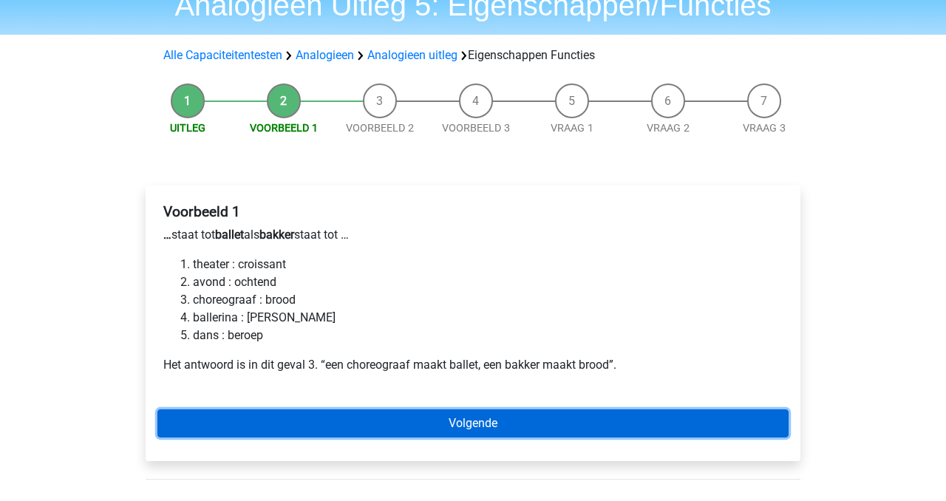
click at [368, 423] on link "Volgende" at bounding box center [473, 424] width 631 height 28
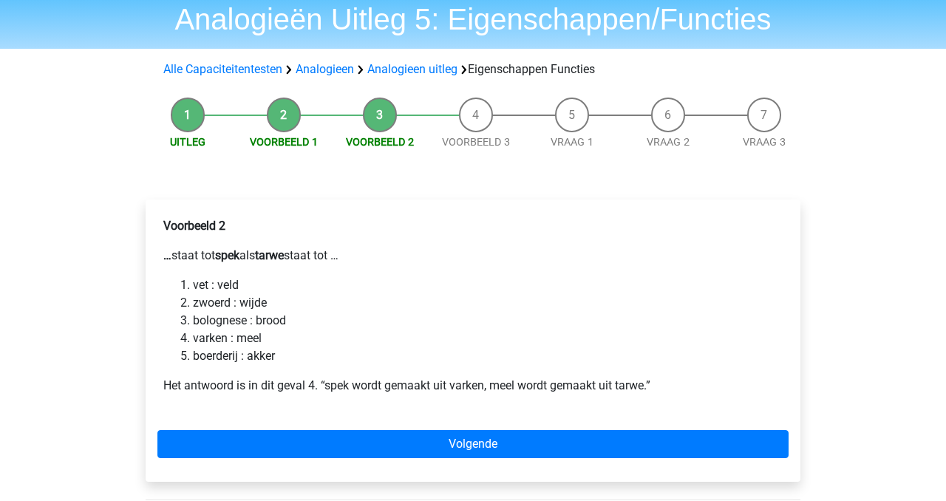
scroll to position [91, 0]
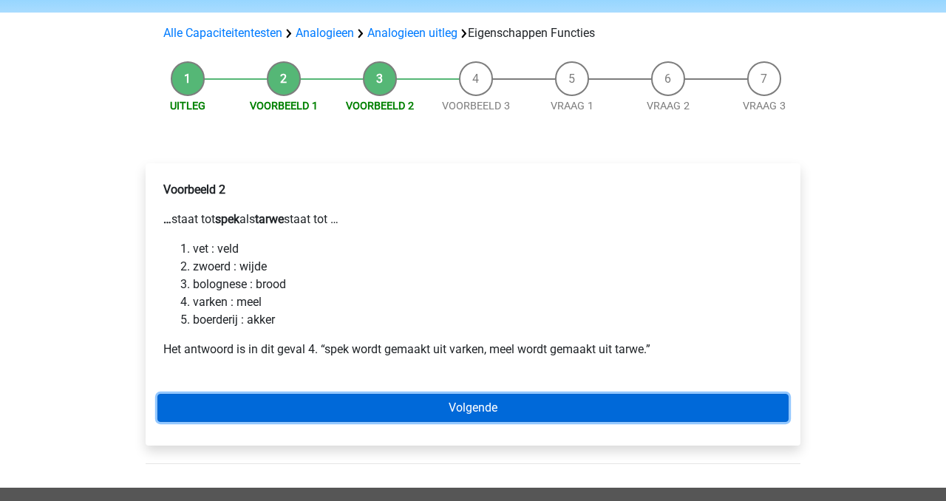
click at [632, 410] on link "Volgende" at bounding box center [473, 408] width 631 height 28
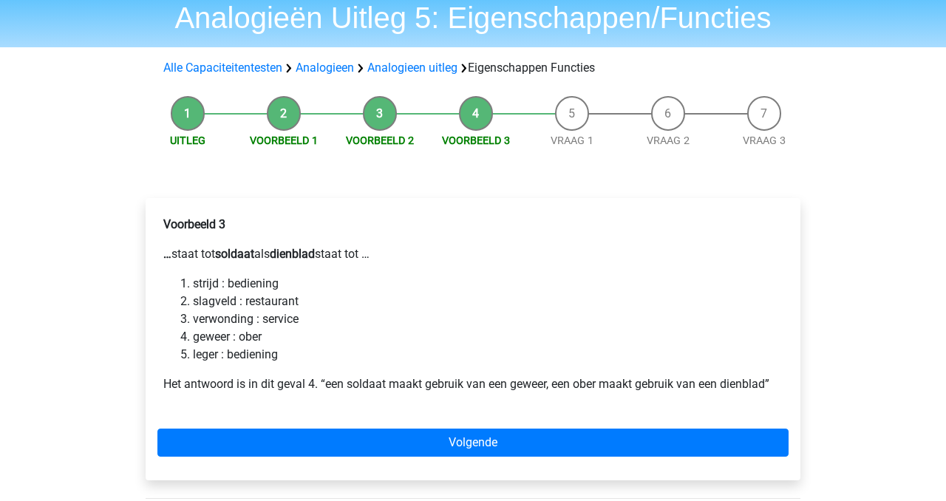
scroll to position [58, 0]
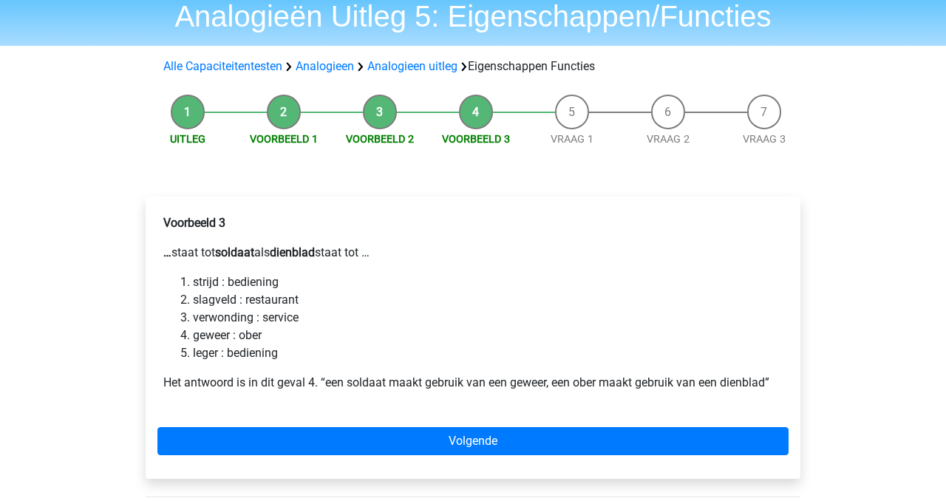
click at [607, 424] on div "Voorbeeld 3 … staat tot soldaat als dienblad staat tot … strijd : bediening sla…" at bounding box center [473, 338] width 655 height 282
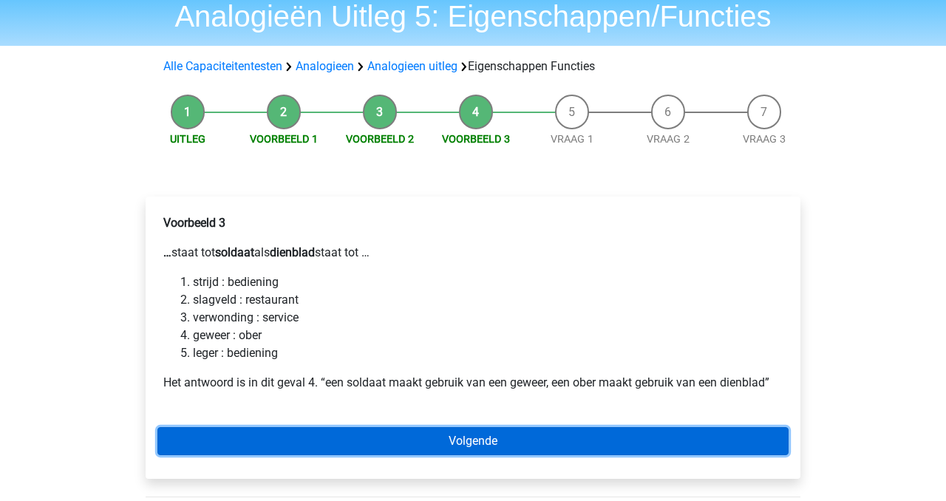
click at [580, 444] on link "Volgende" at bounding box center [473, 441] width 631 height 28
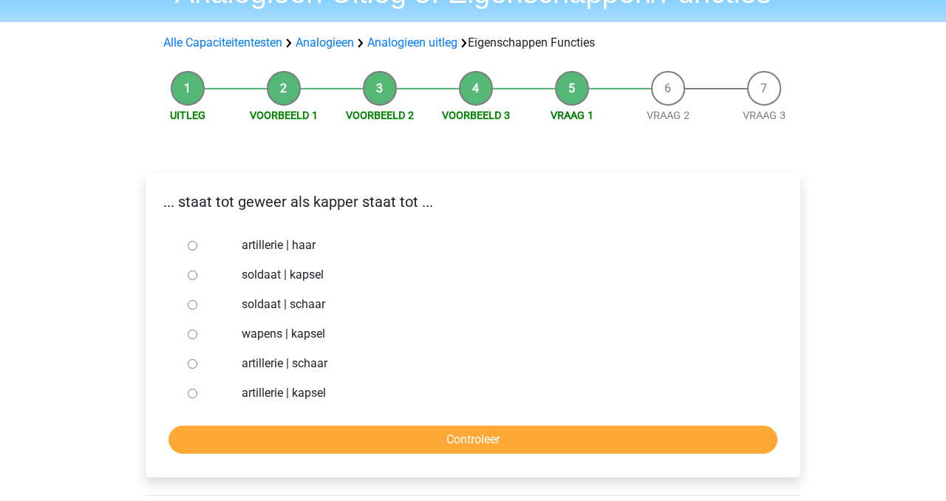
scroll to position [95, 0]
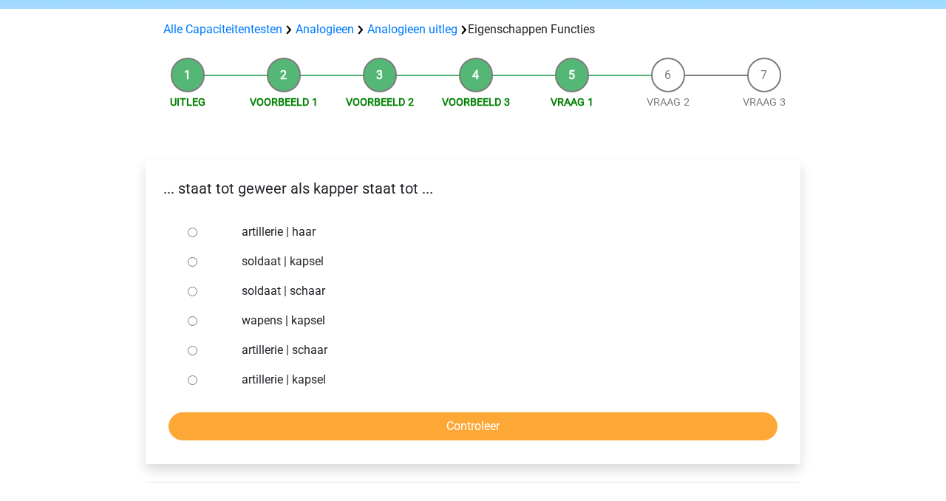
click at [319, 289] on label "soldaat | schaar" at bounding box center [498, 291] width 512 height 18
click at [197, 289] on input "soldaat | schaar" at bounding box center [193, 292] width 10 height 10
radio input "true"
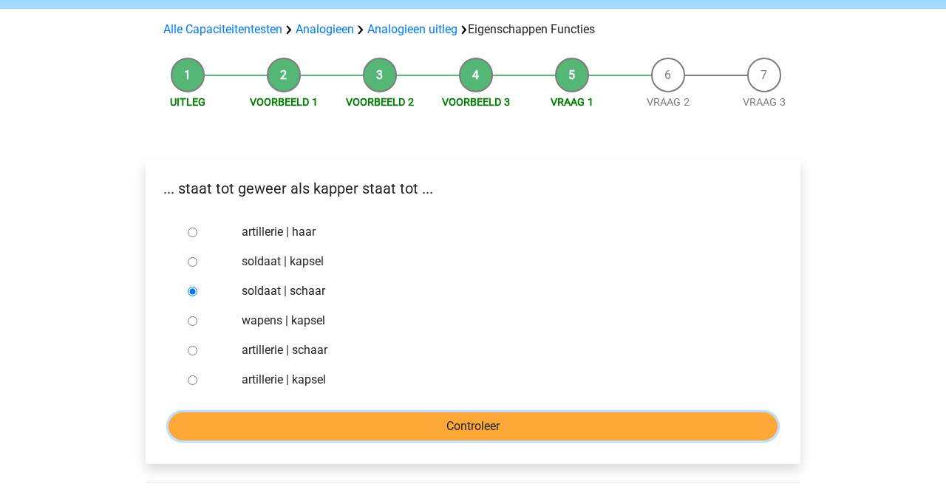
click at [393, 438] on input "Controleer" at bounding box center [473, 427] width 609 height 28
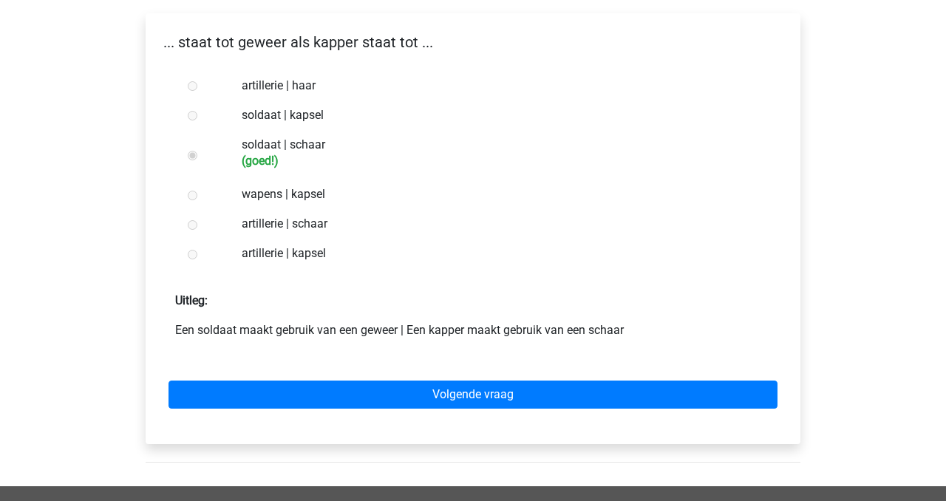
scroll to position [235, 0]
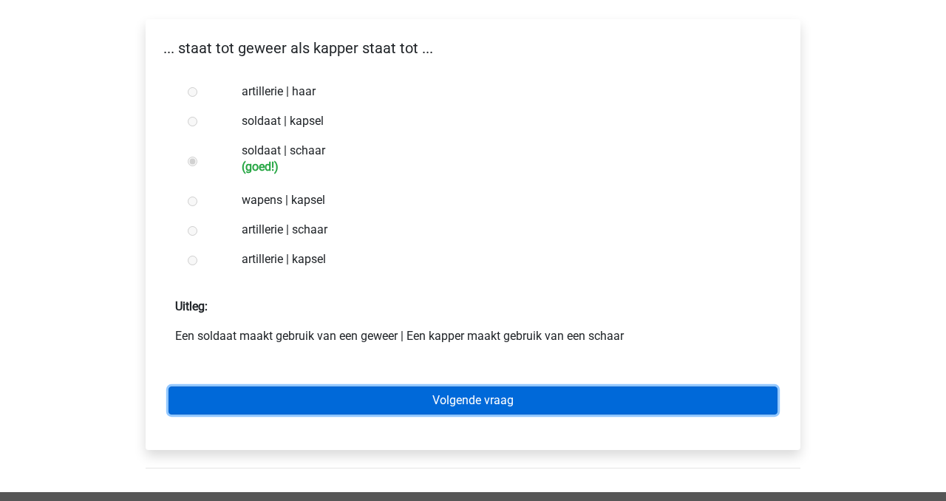
click at [428, 402] on link "Volgende vraag" at bounding box center [473, 401] width 609 height 28
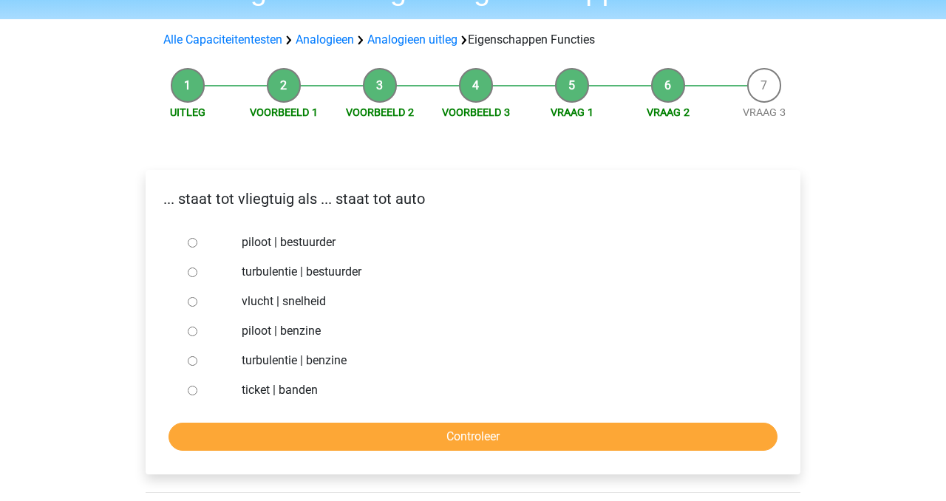
scroll to position [86, 0]
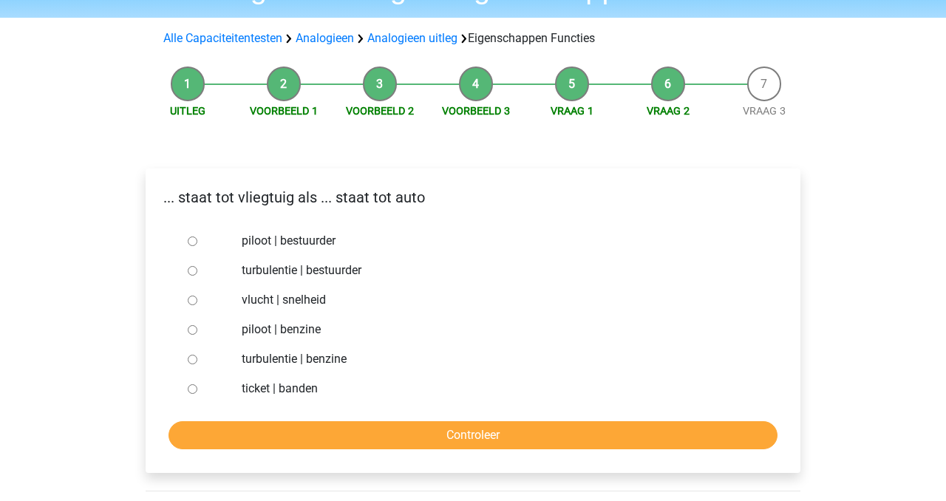
click at [314, 245] on label "piloot | bestuurder" at bounding box center [498, 241] width 512 height 18
click at [197, 245] on input "piloot | bestuurder" at bounding box center [193, 242] width 10 height 10
radio input "true"
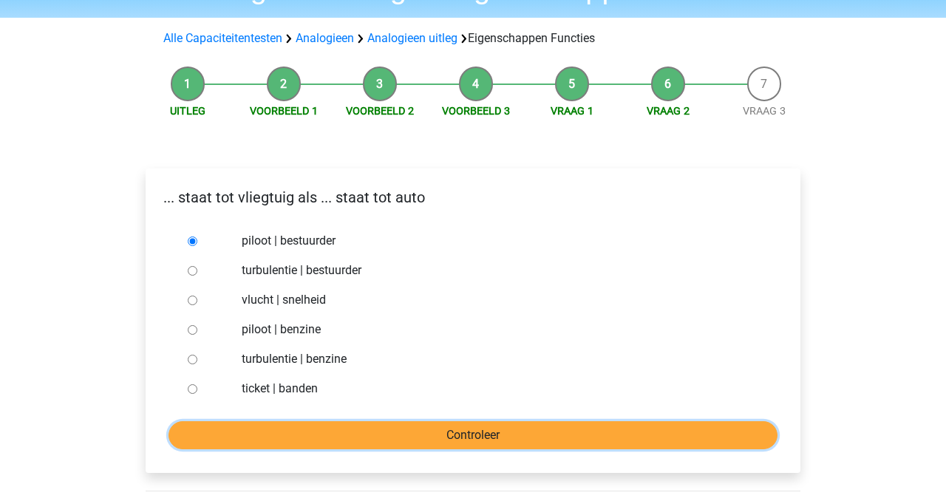
click at [333, 436] on input "Controleer" at bounding box center [473, 435] width 609 height 28
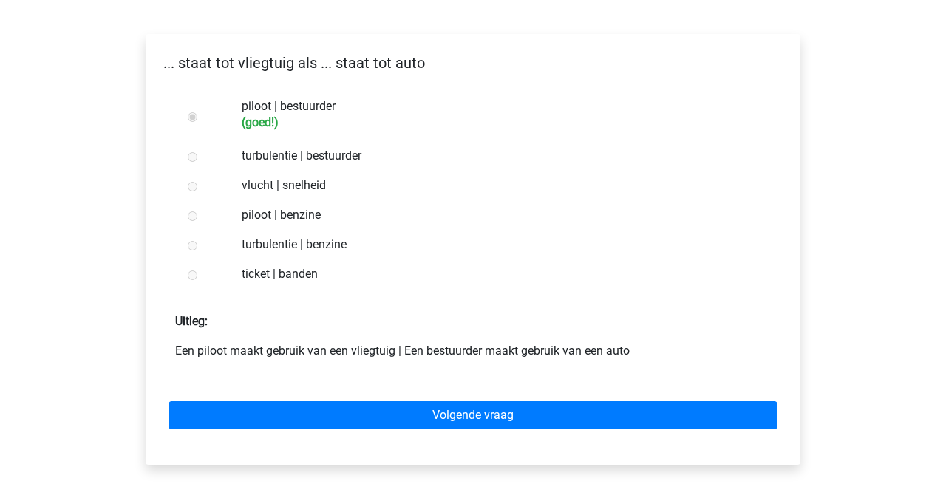
scroll to position [237, 0]
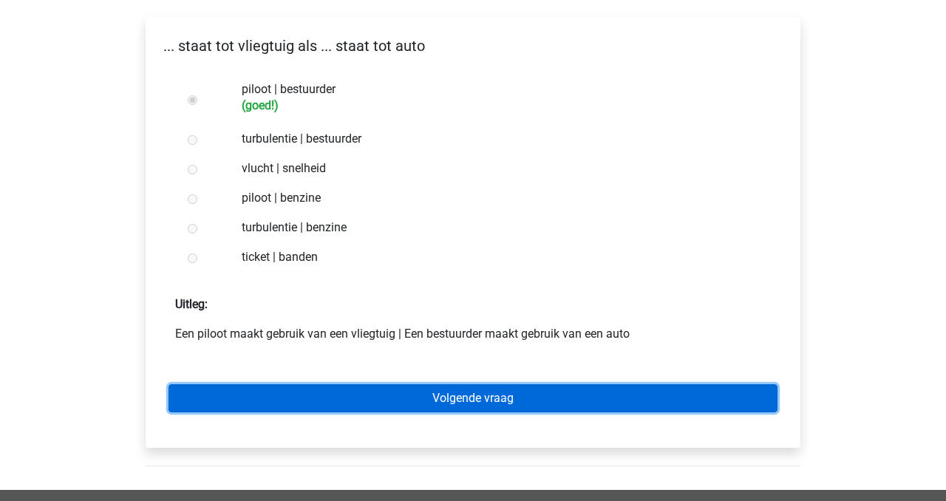
click at [337, 400] on link "Volgende vraag" at bounding box center [473, 399] width 609 height 28
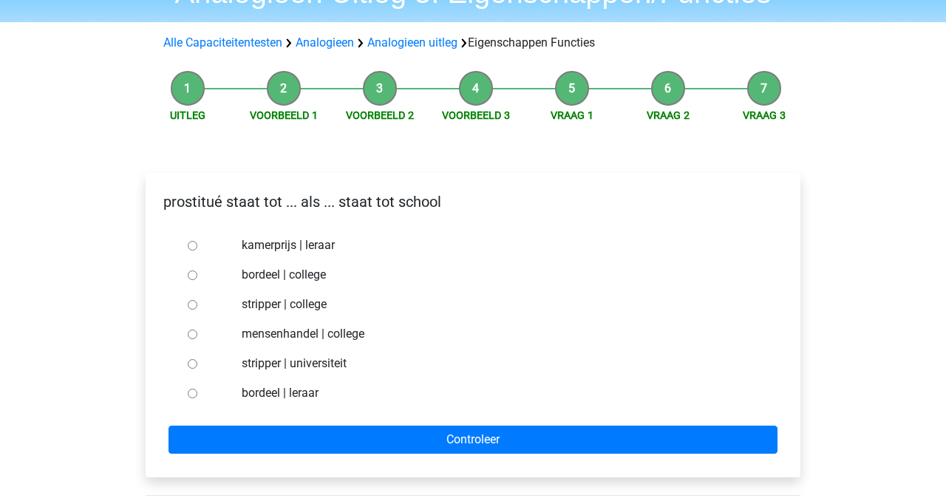
scroll to position [81, 0]
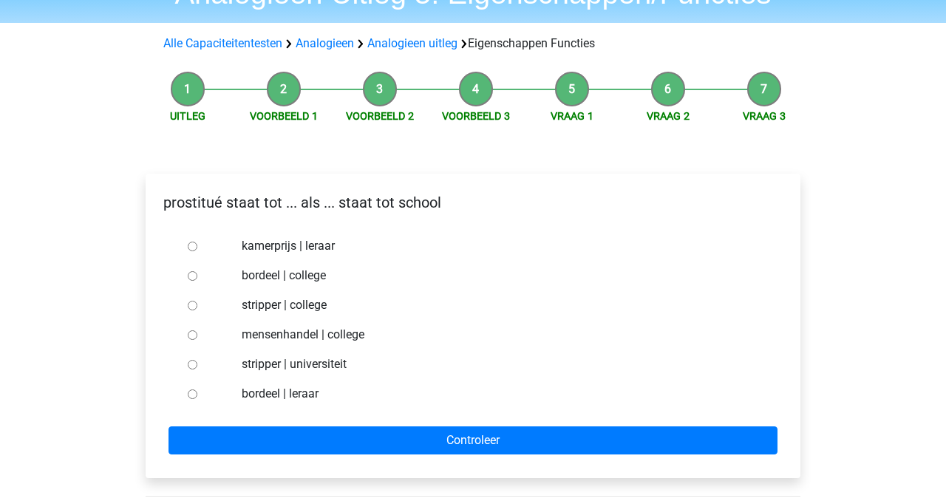
click at [301, 393] on label "bordeel | leraar" at bounding box center [498, 394] width 512 height 18
click at [197, 393] on input "bordeel | leraar" at bounding box center [193, 395] width 10 height 10
radio input "true"
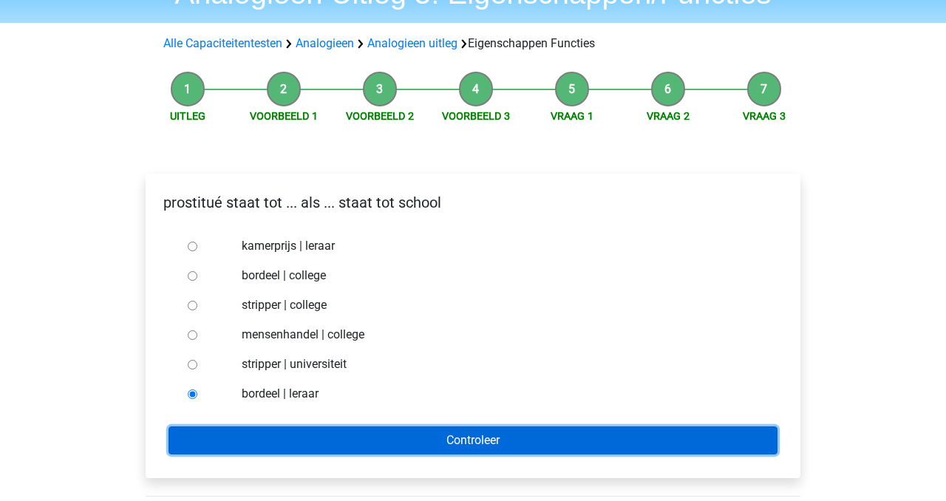
click at [314, 436] on input "Controleer" at bounding box center [473, 441] width 609 height 28
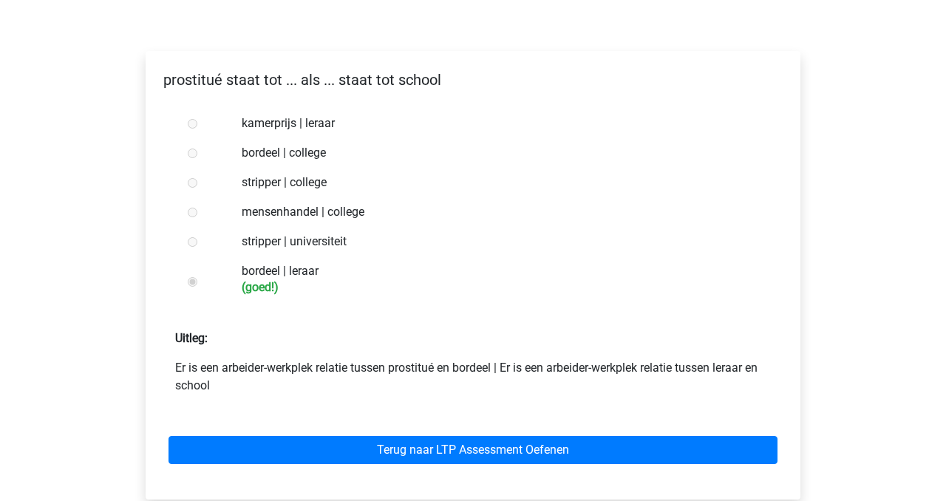
scroll to position [207, 0]
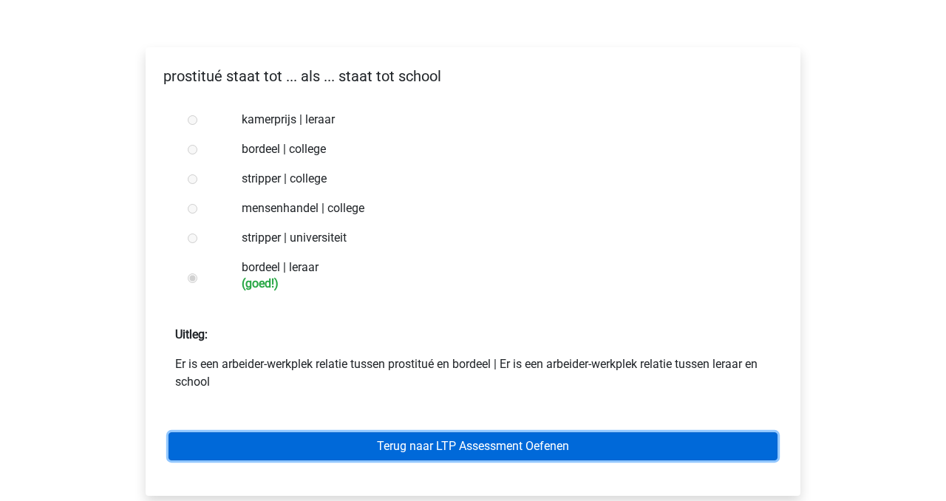
click at [342, 446] on link "Terug naar LTP Assessment Oefenen" at bounding box center [473, 447] width 609 height 28
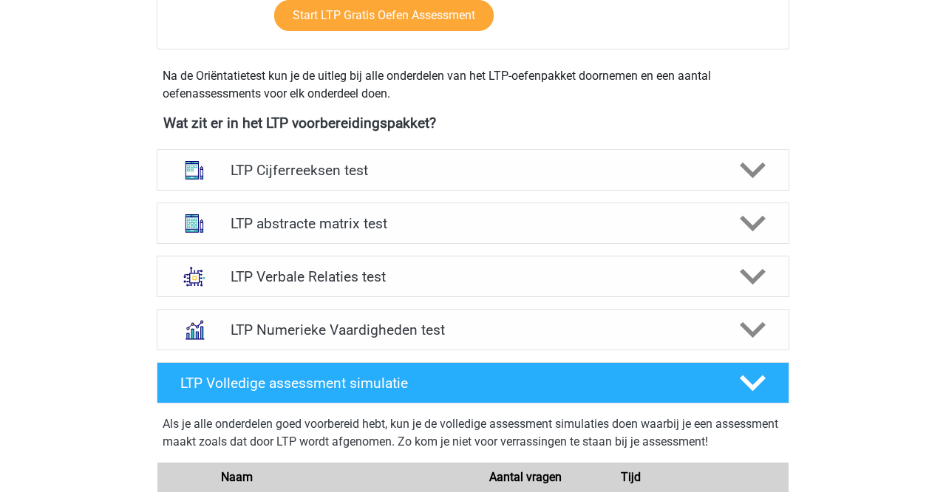
scroll to position [485, 0]
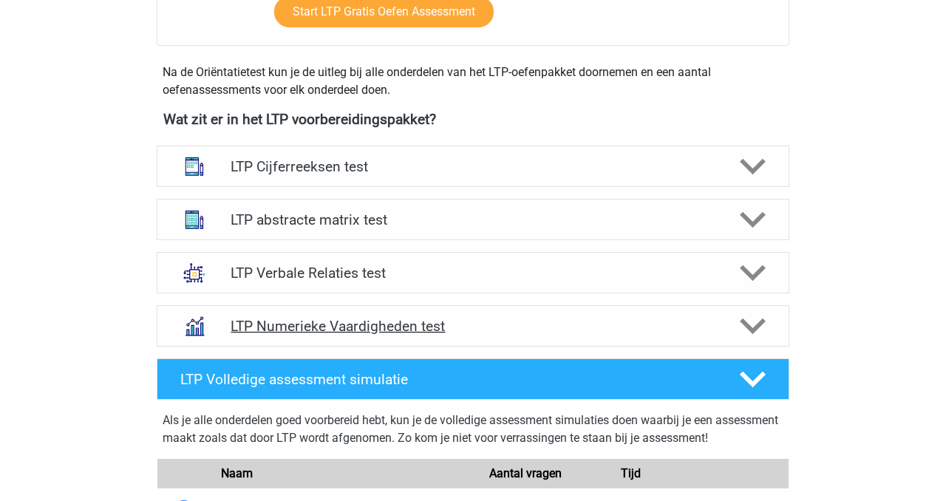
click at [505, 329] on h4 "LTP Numerieke Vaardigheden test" at bounding box center [473, 326] width 484 height 17
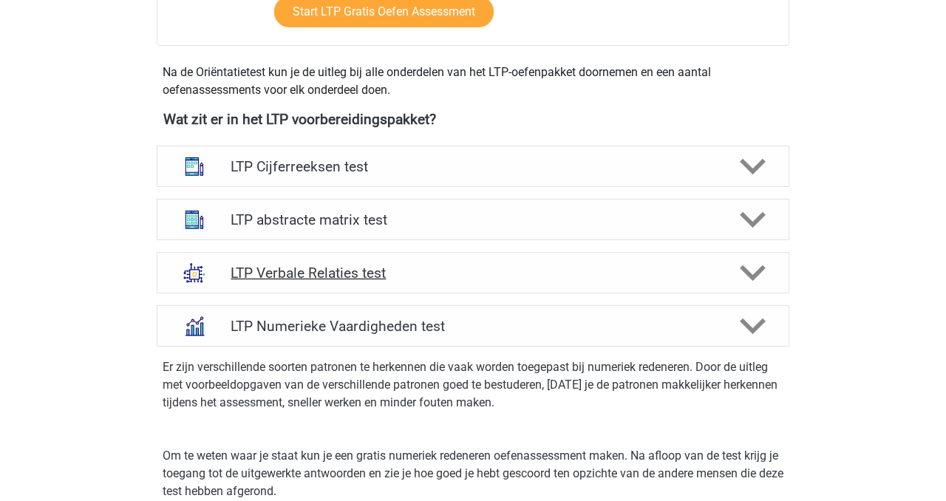
click at [486, 267] on h4 "LTP Verbale Relaties test" at bounding box center [473, 273] width 484 height 17
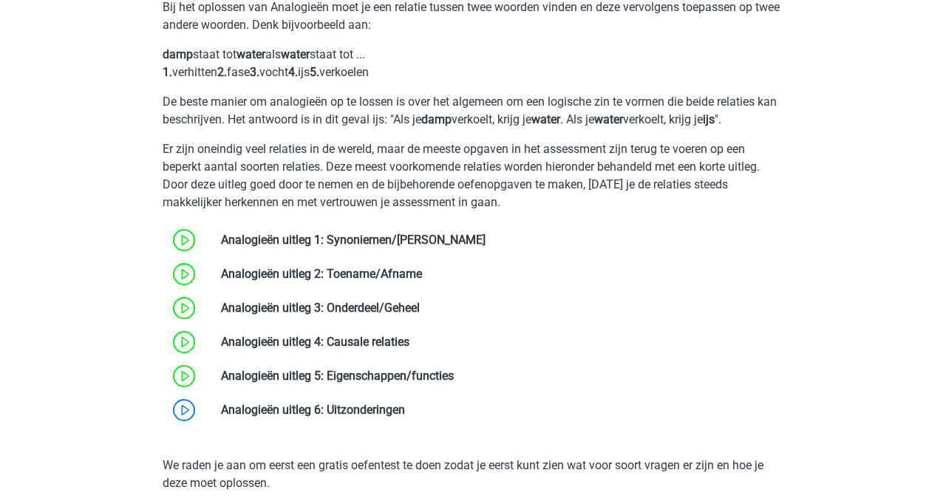
scroll to position [984, 0]
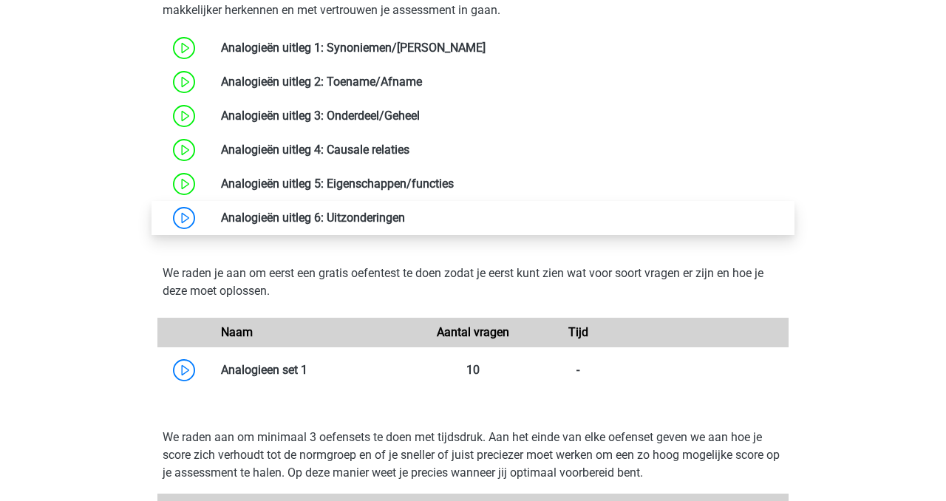
click at [405, 217] on link at bounding box center [405, 218] width 0 height 14
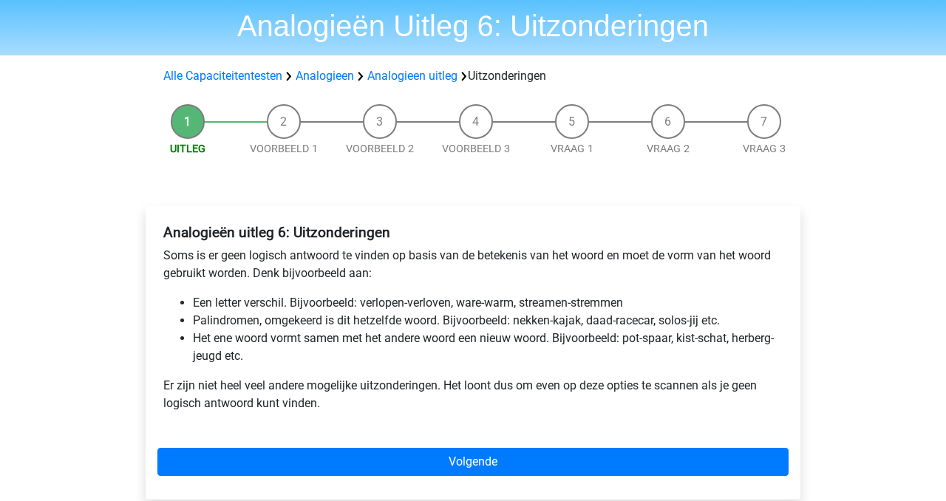
scroll to position [59, 0]
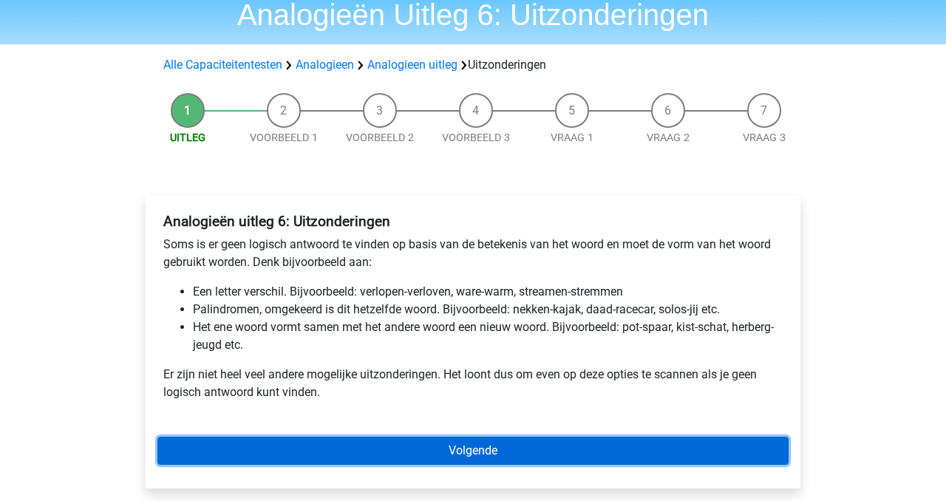
click at [580, 450] on link "Volgende" at bounding box center [473, 451] width 631 height 28
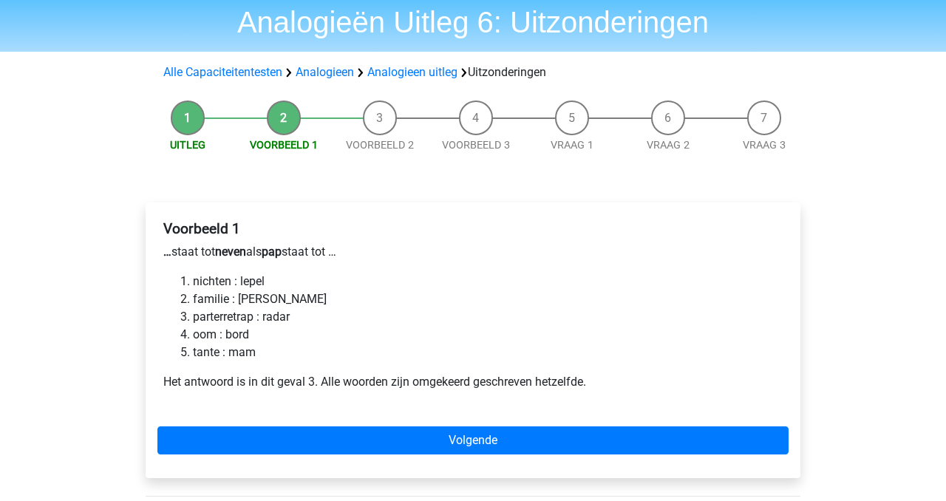
scroll to position [55, 0]
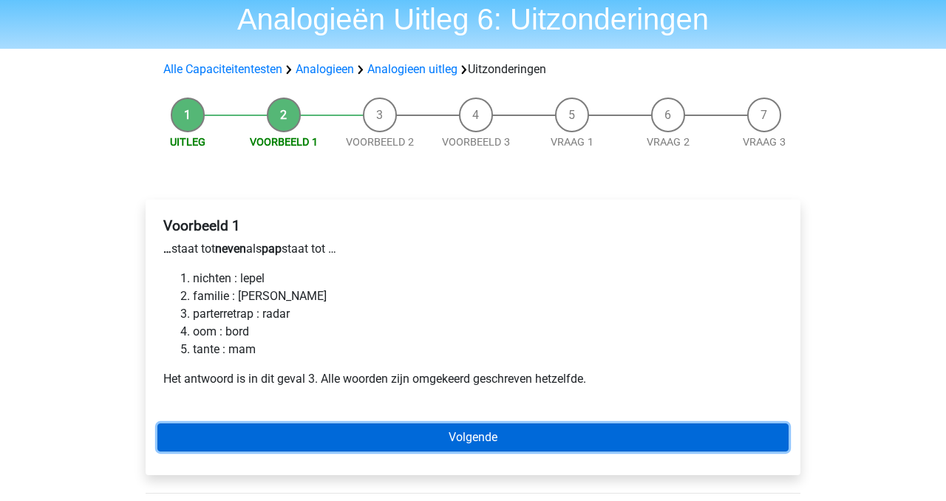
click at [519, 431] on link "Volgende" at bounding box center [473, 438] width 631 height 28
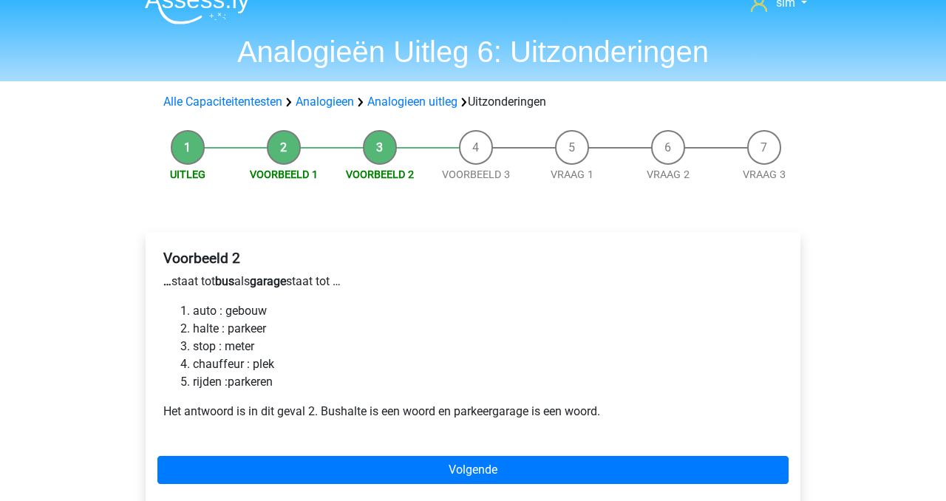
scroll to position [28, 0]
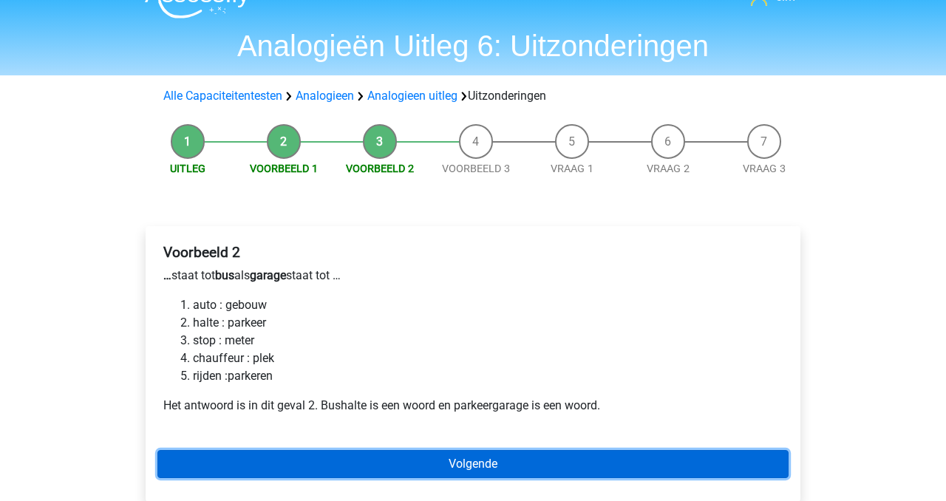
click at [460, 466] on link "Volgende" at bounding box center [473, 464] width 631 height 28
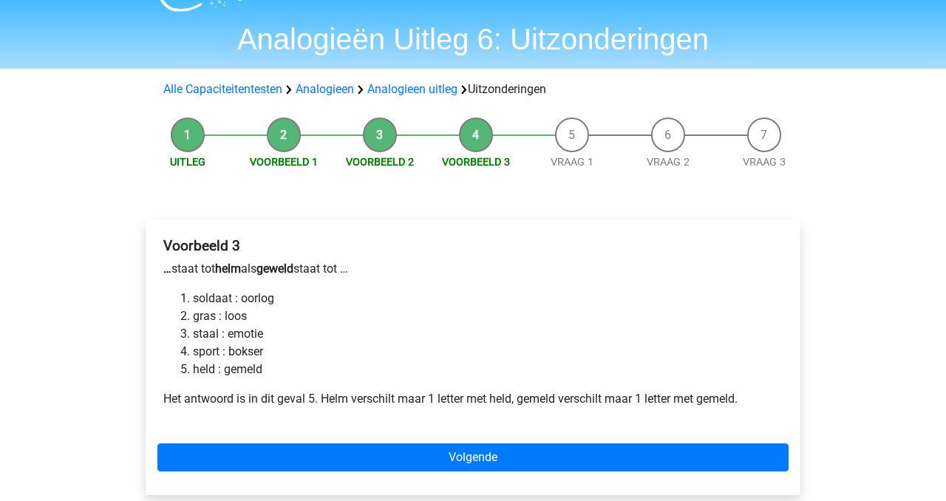
scroll to position [35, 0]
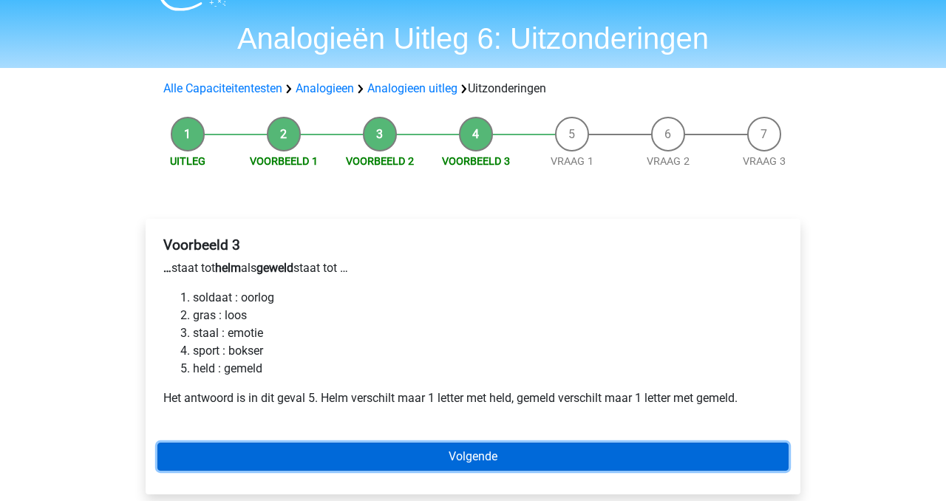
click at [522, 451] on link "Volgende" at bounding box center [473, 457] width 631 height 28
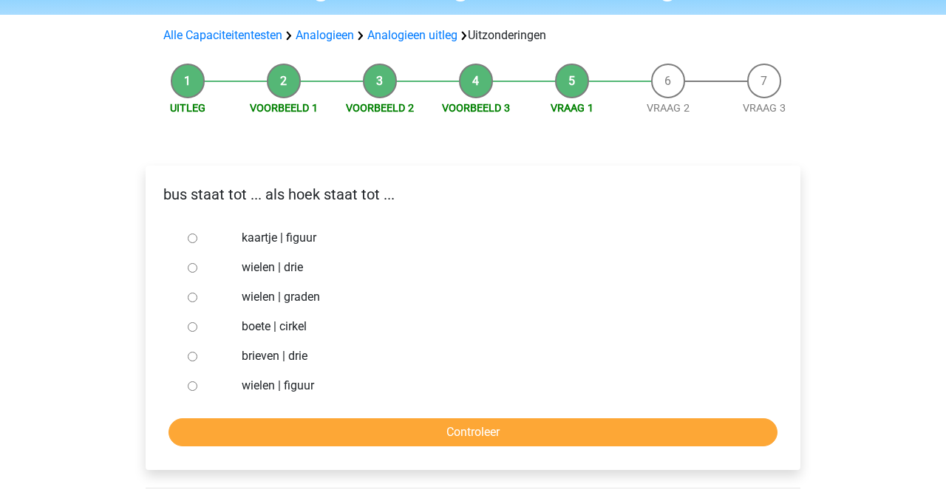
scroll to position [95, 0]
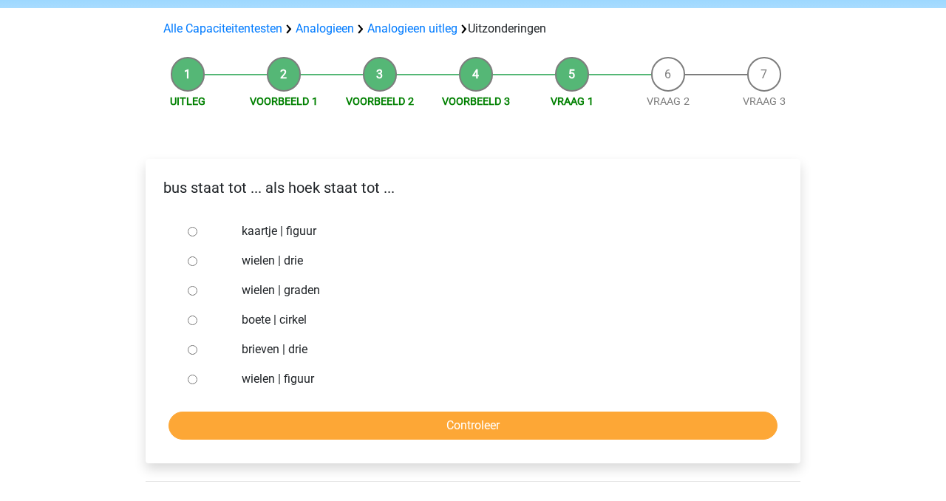
click at [297, 342] on label "brieven | drie" at bounding box center [498, 350] width 512 height 18
click at [197, 345] on input "brieven | drie" at bounding box center [193, 350] width 10 height 10
radio input "true"
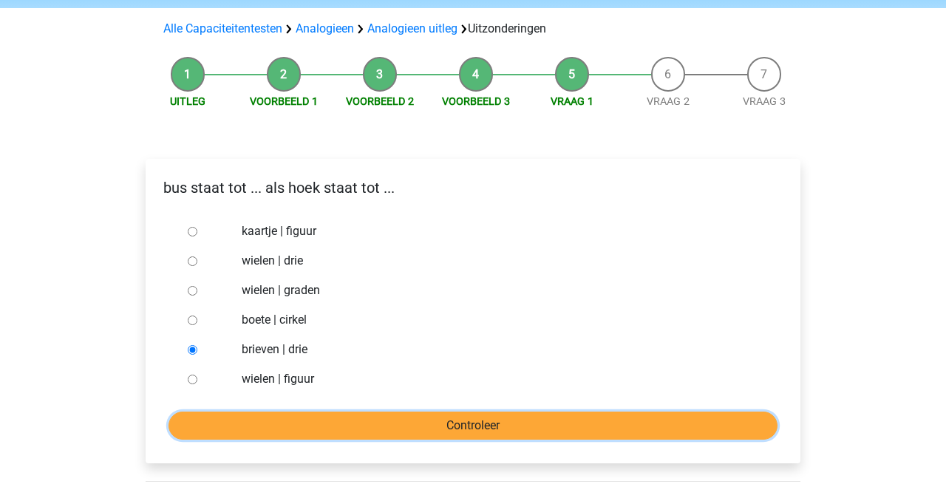
click at [318, 428] on input "Controleer" at bounding box center [473, 426] width 609 height 28
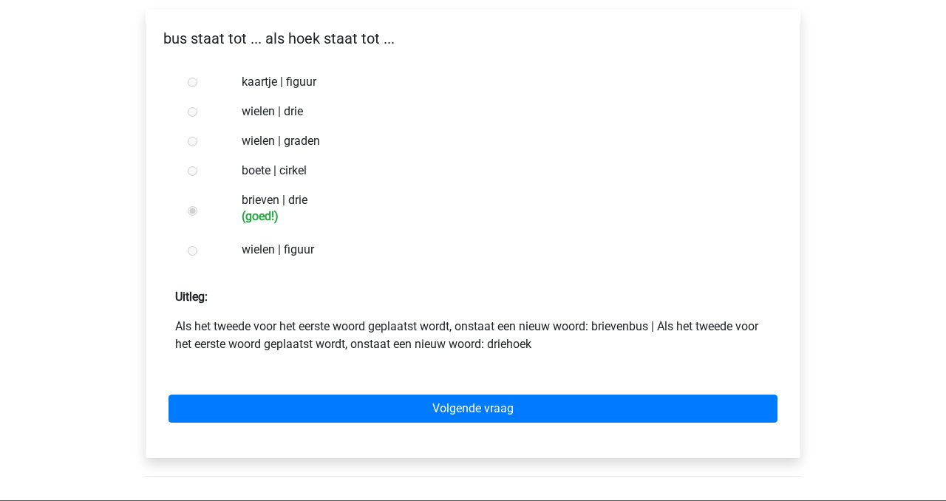
scroll to position [244, 0]
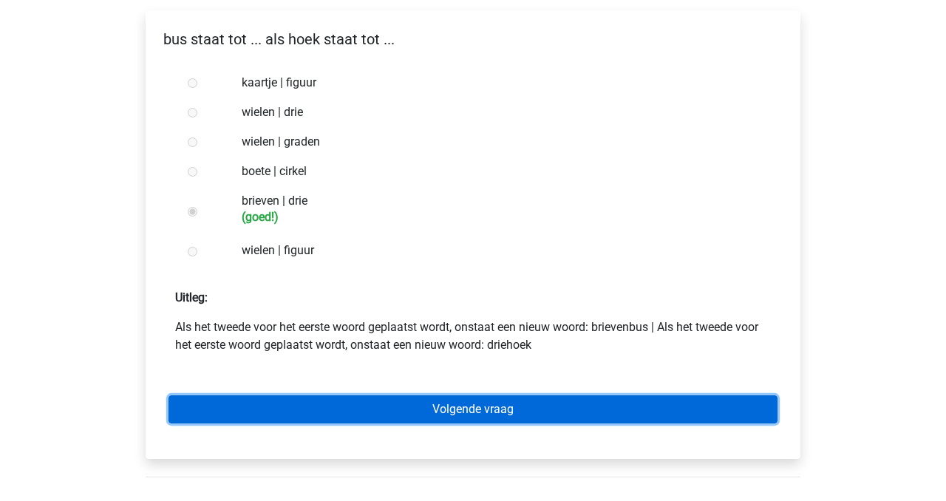
click at [318, 413] on link "Volgende vraag" at bounding box center [473, 410] width 609 height 28
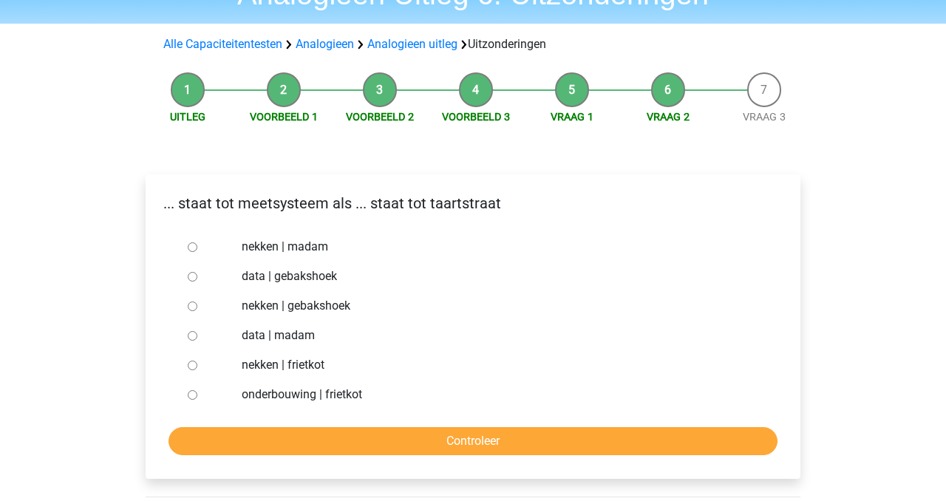
scroll to position [83, 0]
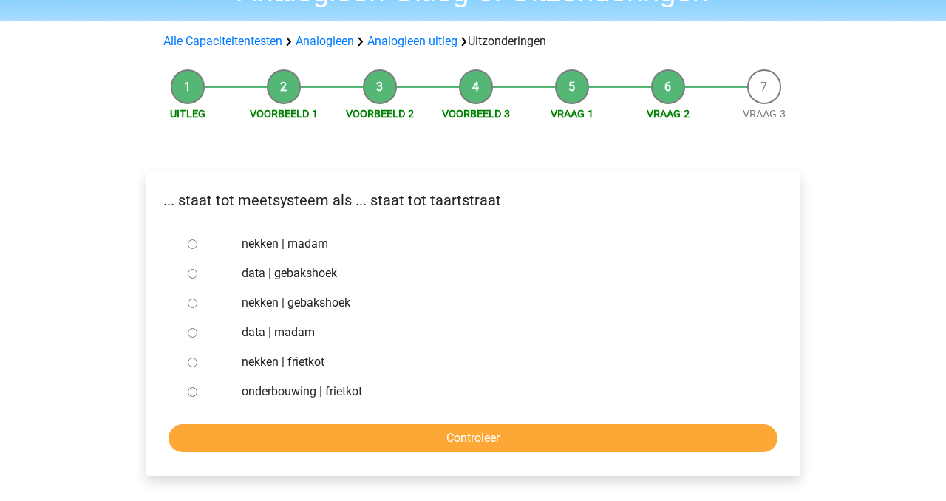
click at [291, 239] on label "nekken | madam" at bounding box center [498, 244] width 512 height 18
click at [197, 240] on input "nekken | madam" at bounding box center [193, 245] width 10 height 10
radio input "true"
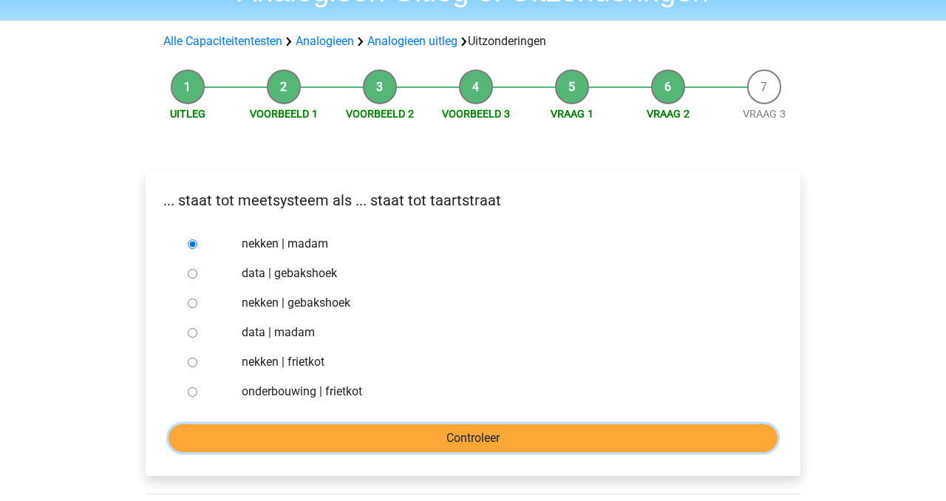
click at [345, 449] on input "Controleer" at bounding box center [473, 438] width 609 height 28
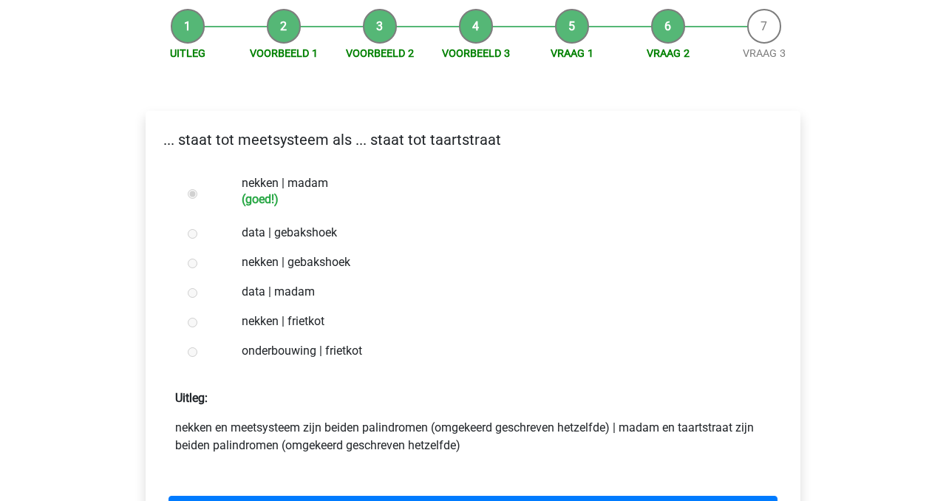
scroll to position [176, 0]
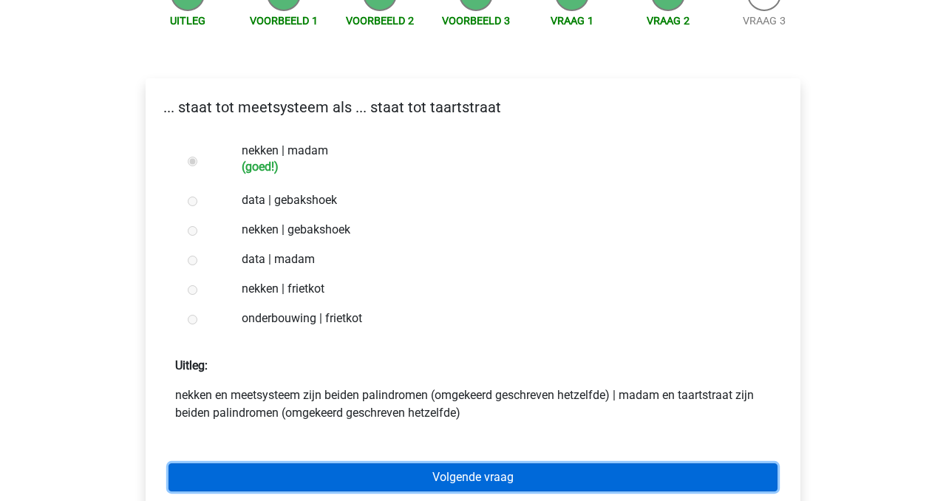
click at [373, 477] on link "Volgende vraag" at bounding box center [473, 478] width 609 height 28
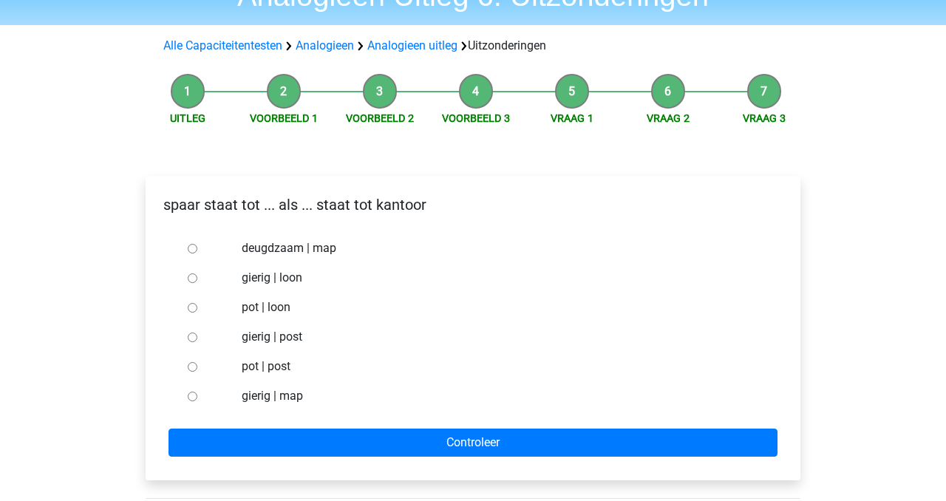
scroll to position [84, 0]
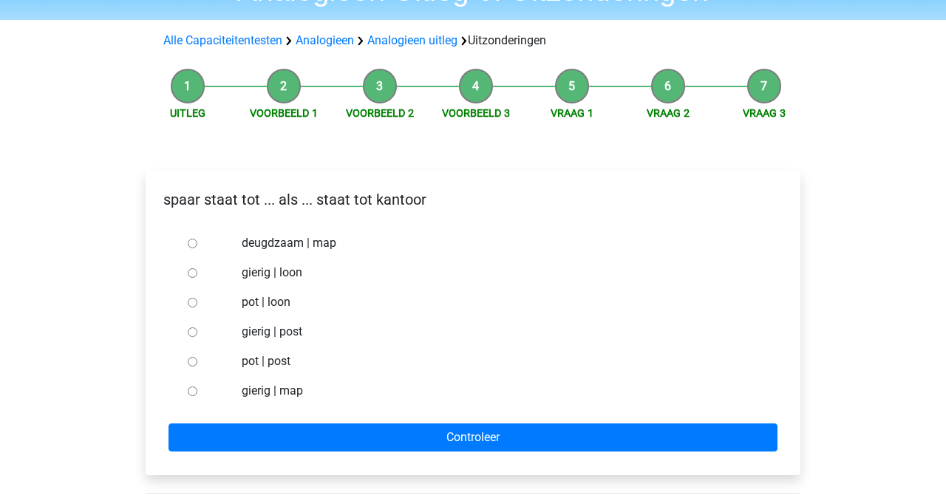
click at [273, 363] on label "pot | post" at bounding box center [498, 362] width 512 height 18
click at [197, 363] on input "pot | post" at bounding box center [193, 362] width 10 height 10
radio input "true"
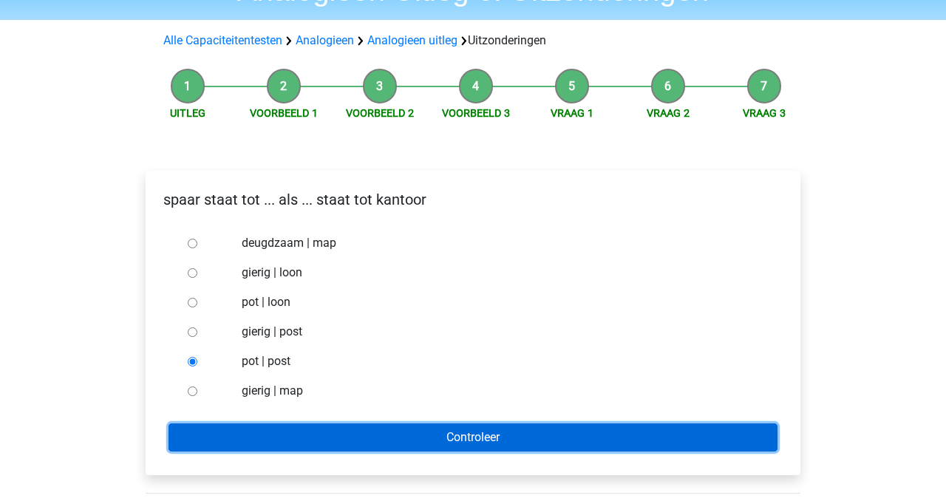
click at [338, 447] on input "Controleer" at bounding box center [473, 438] width 609 height 28
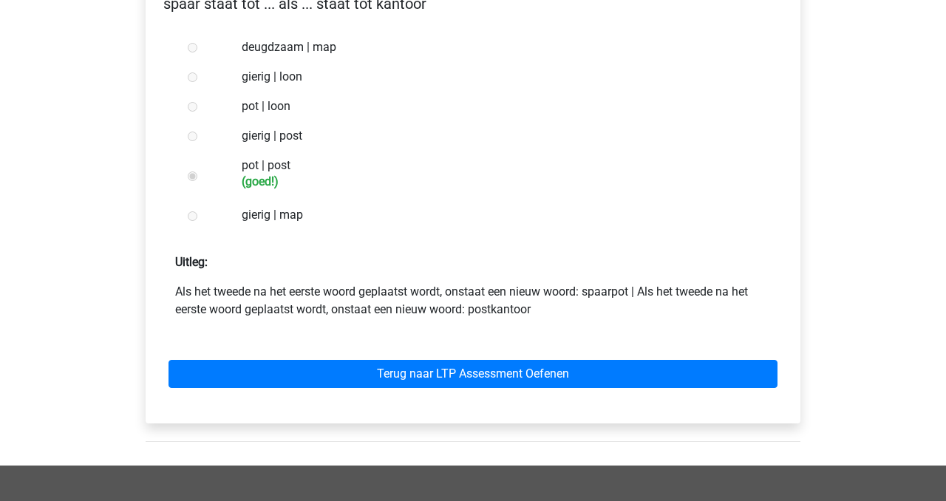
scroll to position [286, 0]
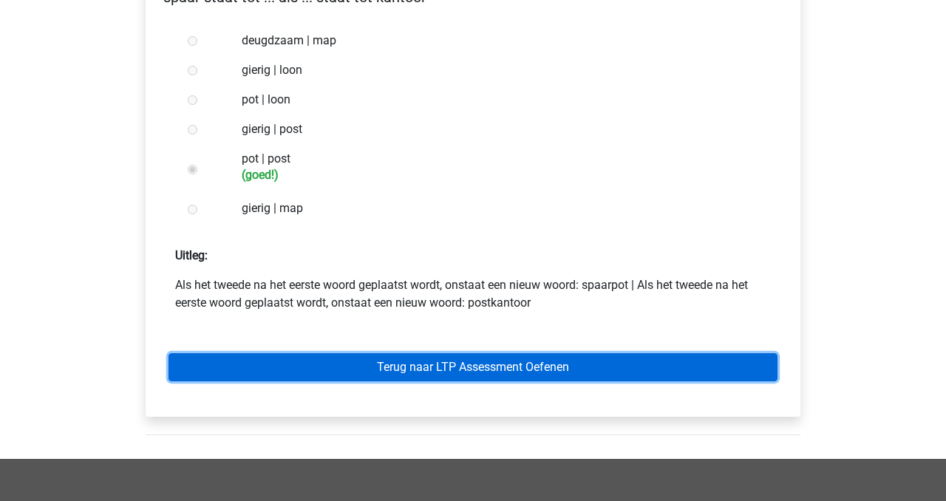
click at [354, 374] on link "Terug naar LTP Assessment Oefenen" at bounding box center [473, 367] width 609 height 28
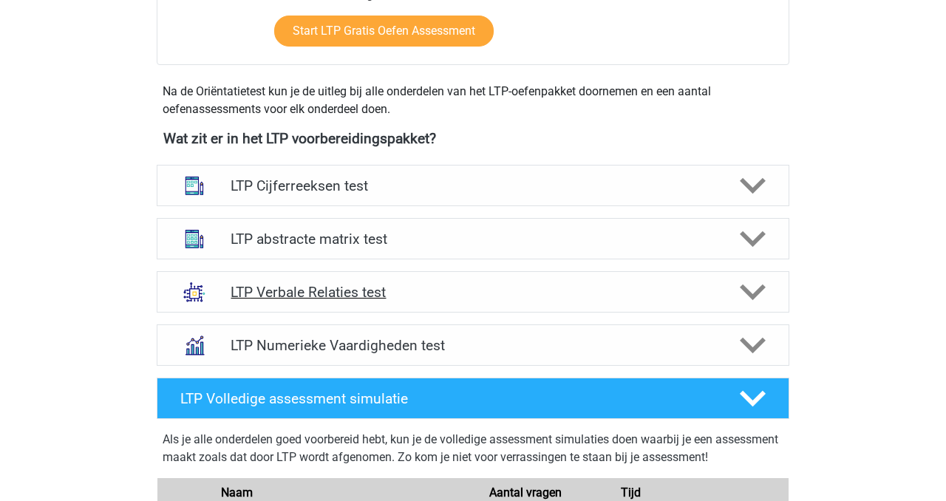
scroll to position [470, 0]
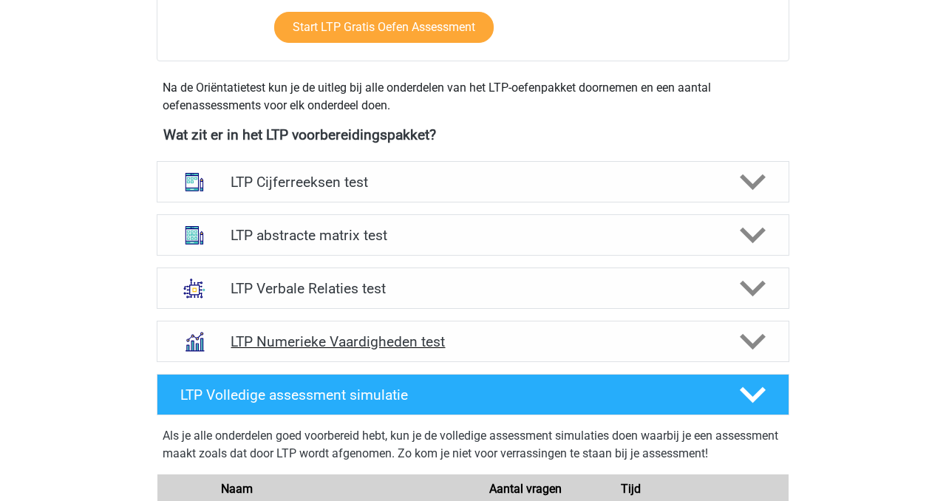
click at [490, 338] on h4 "LTP Numerieke Vaardigheden test" at bounding box center [473, 341] width 484 height 17
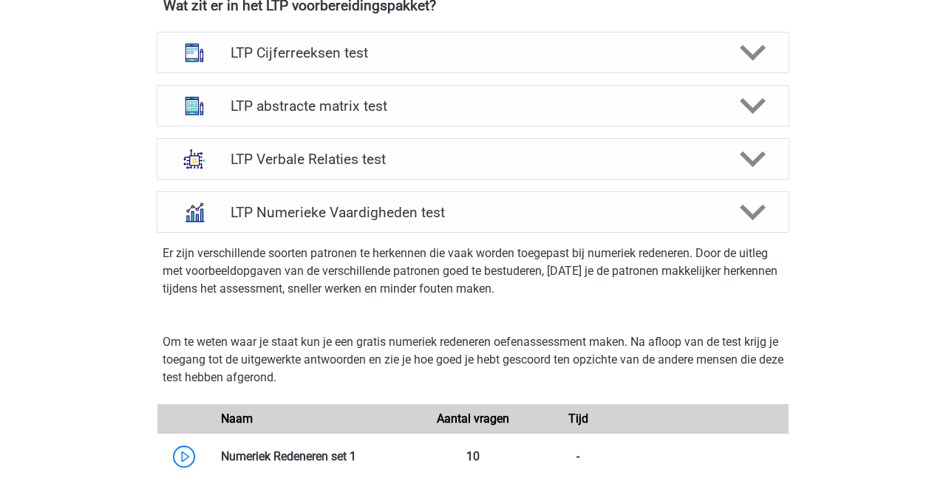
scroll to position [541, 0]
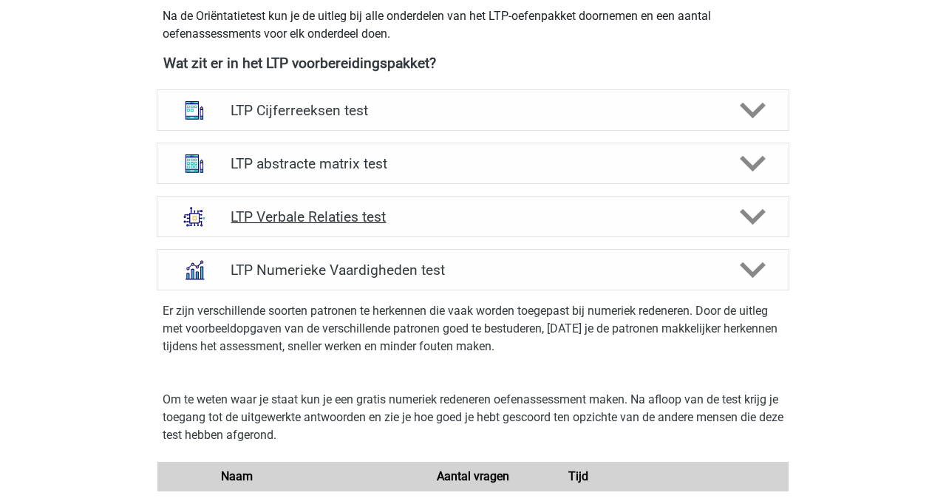
click at [462, 220] on h4 "LTP Verbale Relaties test" at bounding box center [473, 217] width 484 height 17
